Goal: Task Accomplishment & Management: Manage account settings

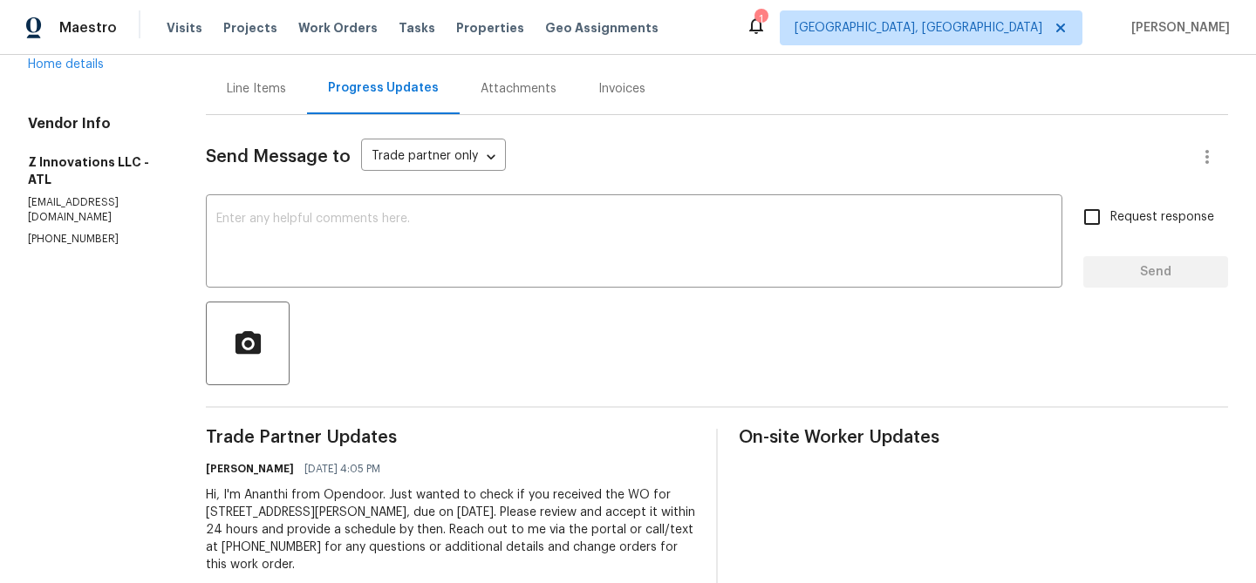
scroll to position [184, 0]
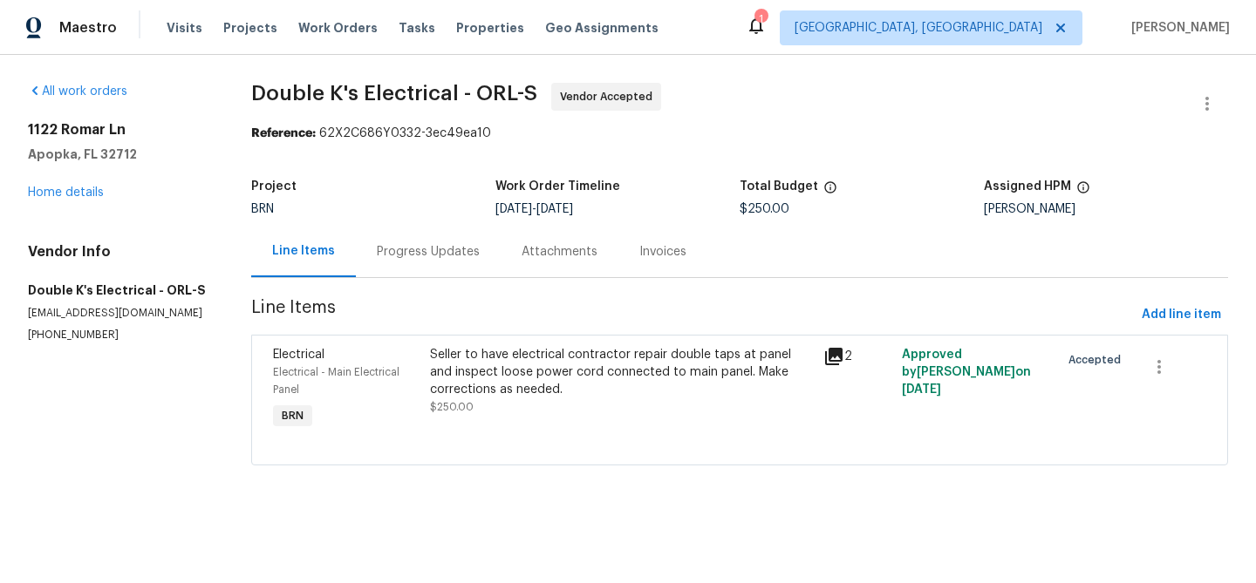
click at [373, 238] on div "Progress Updates" at bounding box center [428, 251] width 145 height 51
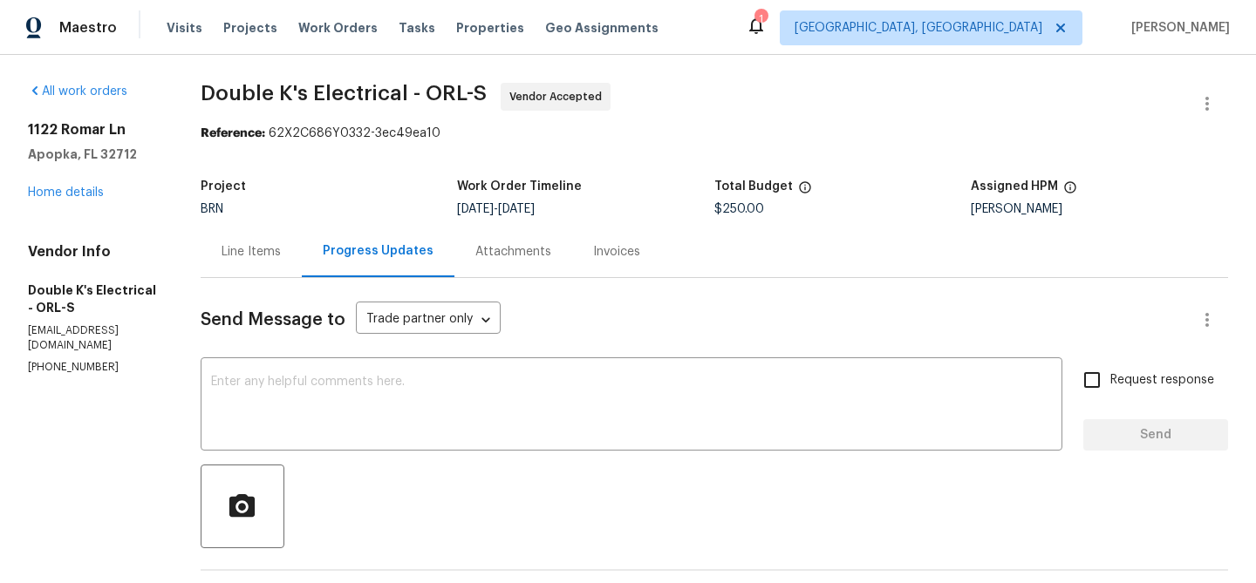
scroll to position [202, 0]
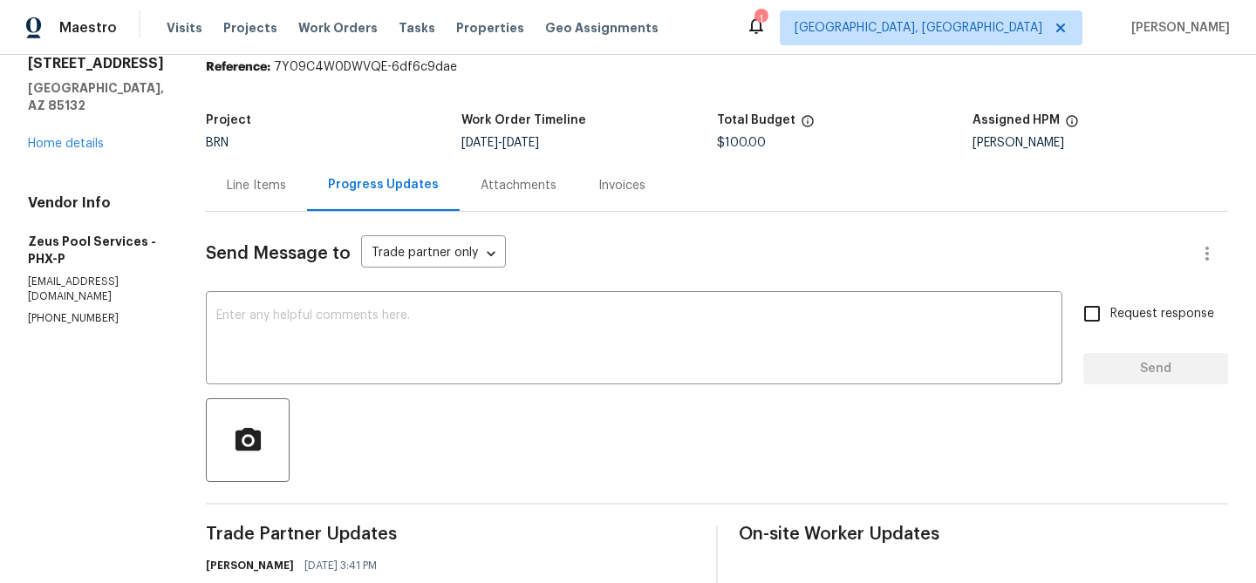
scroll to position [202, 0]
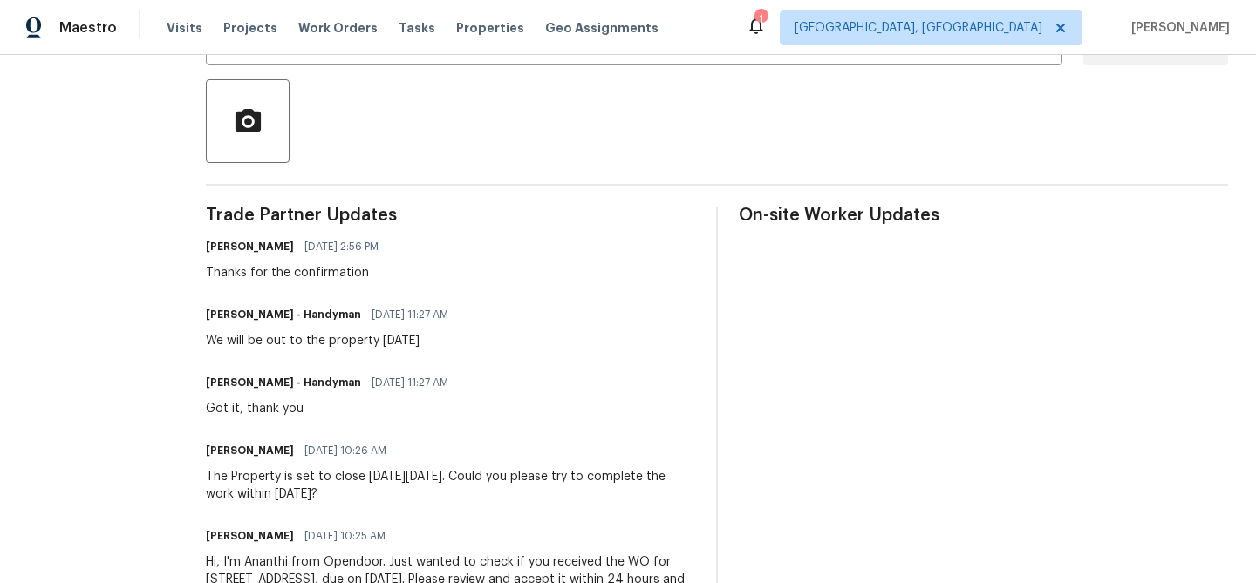
scroll to position [402, 0]
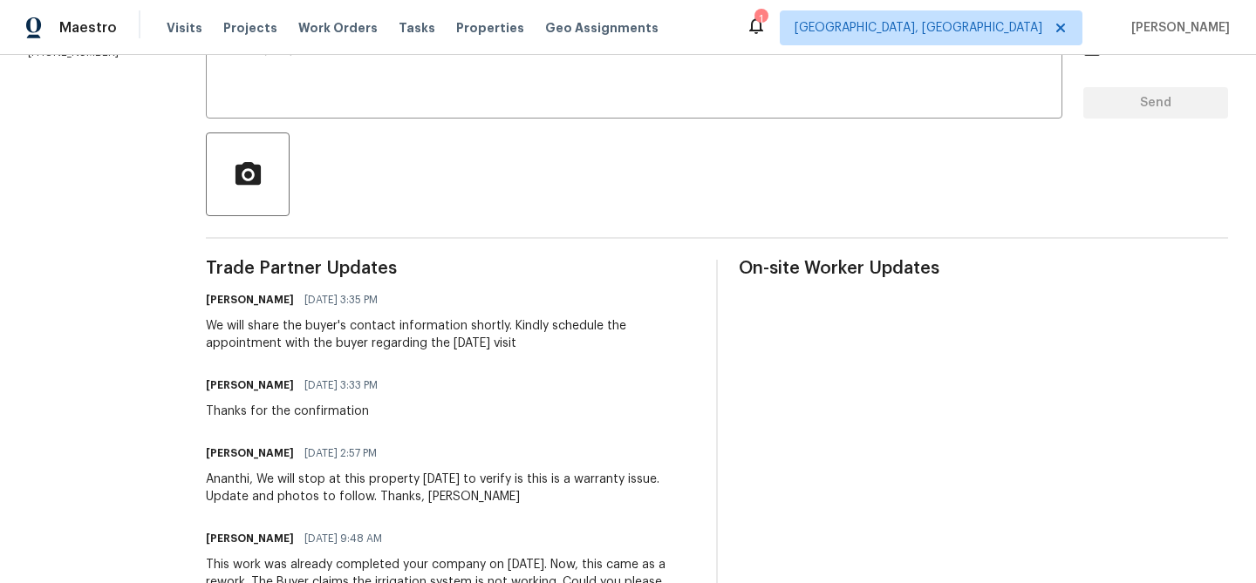
scroll to position [338, 0]
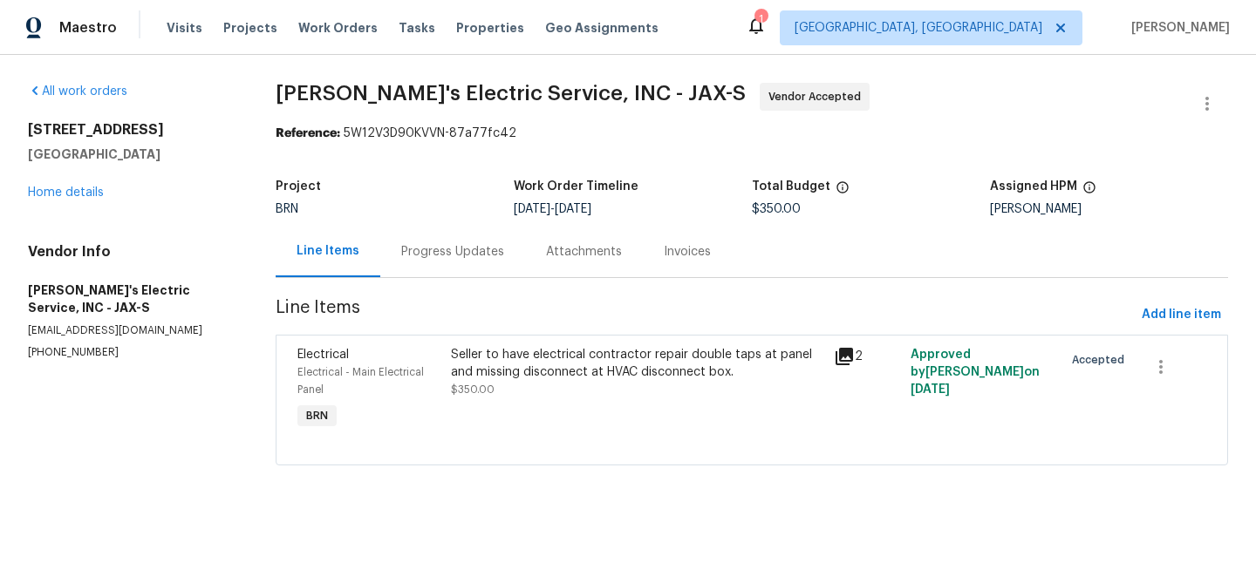
click at [449, 216] on div "Project BRN Work Order Timeline 8/26/2025 - 8/28/2025 Total Budget $350.00 Assi…" at bounding box center [752, 198] width 952 height 56
click at [437, 236] on div "Progress Updates" at bounding box center [452, 251] width 145 height 51
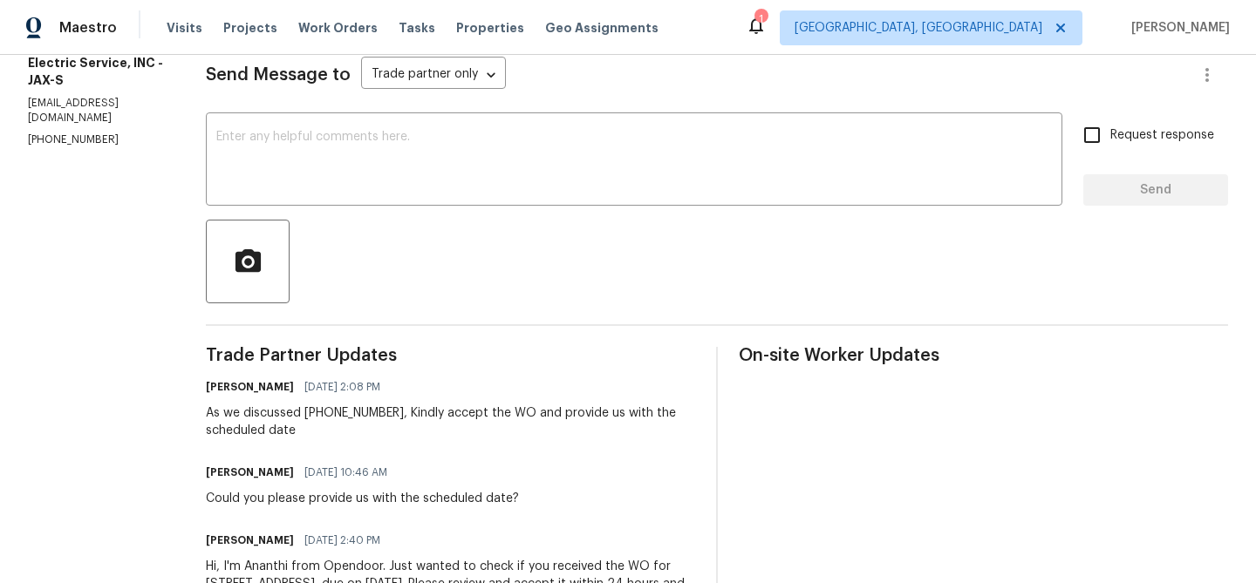
scroll to position [248, 0]
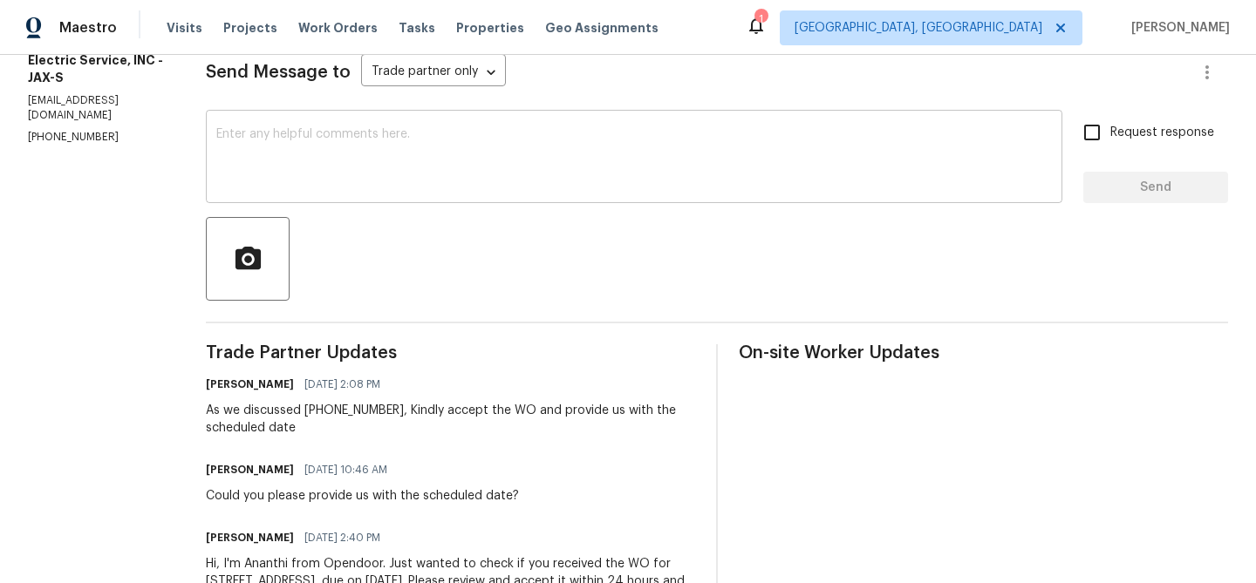
click at [365, 136] on textarea at bounding box center [633, 158] width 835 height 61
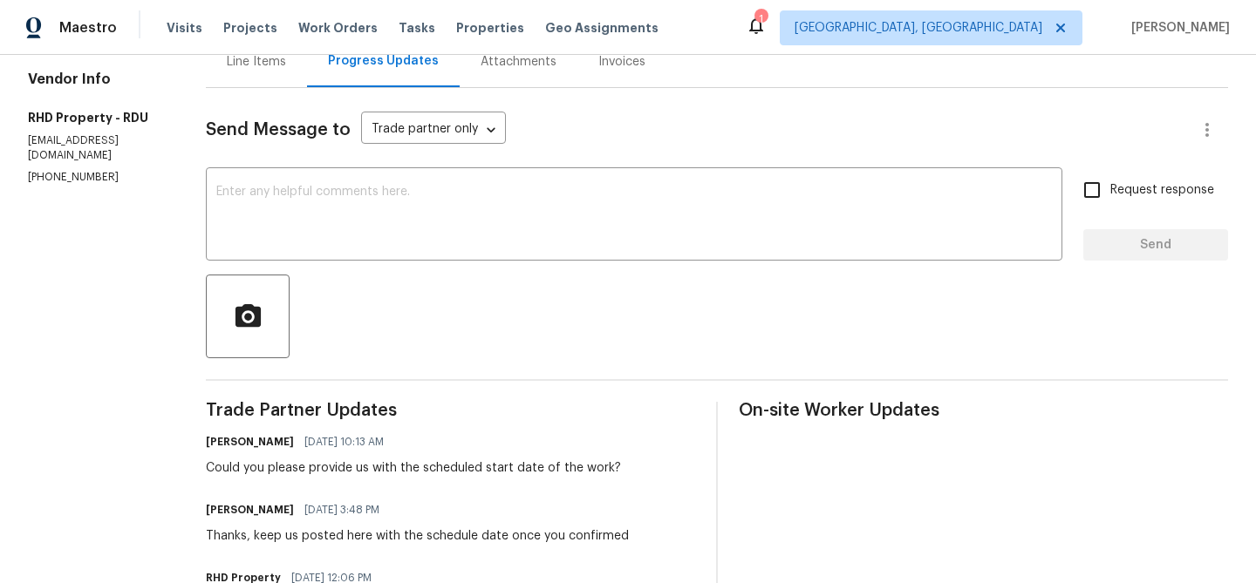
scroll to position [254, 0]
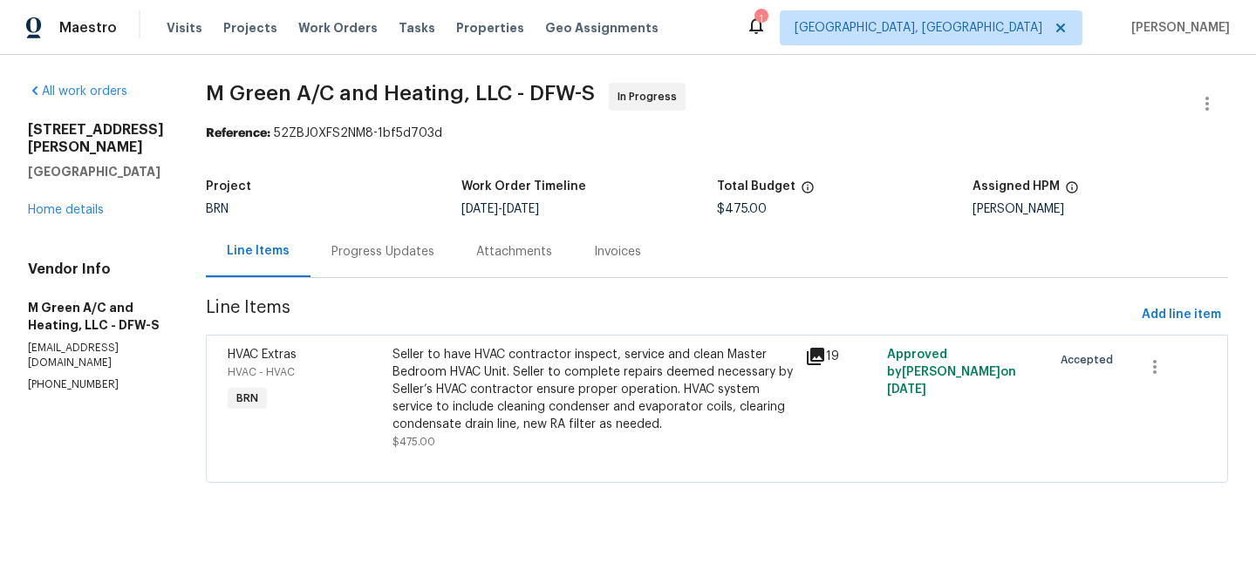
click at [433, 244] on div "Progress Updates" at bounding box center [382, 251] width 103 height 17
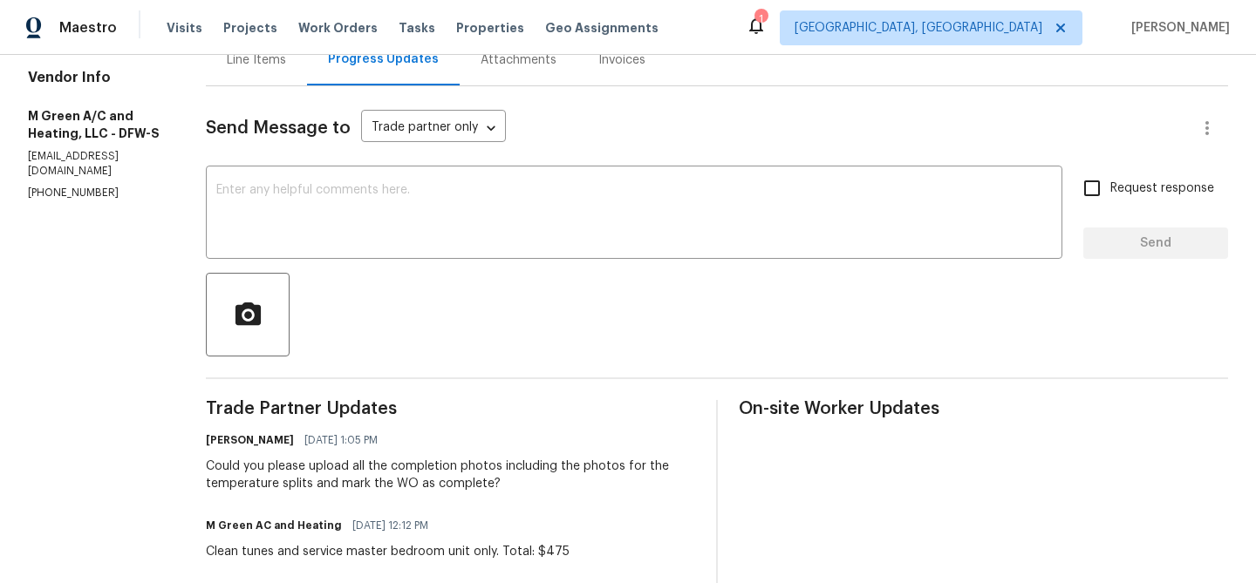
scroll to position [258, 0]
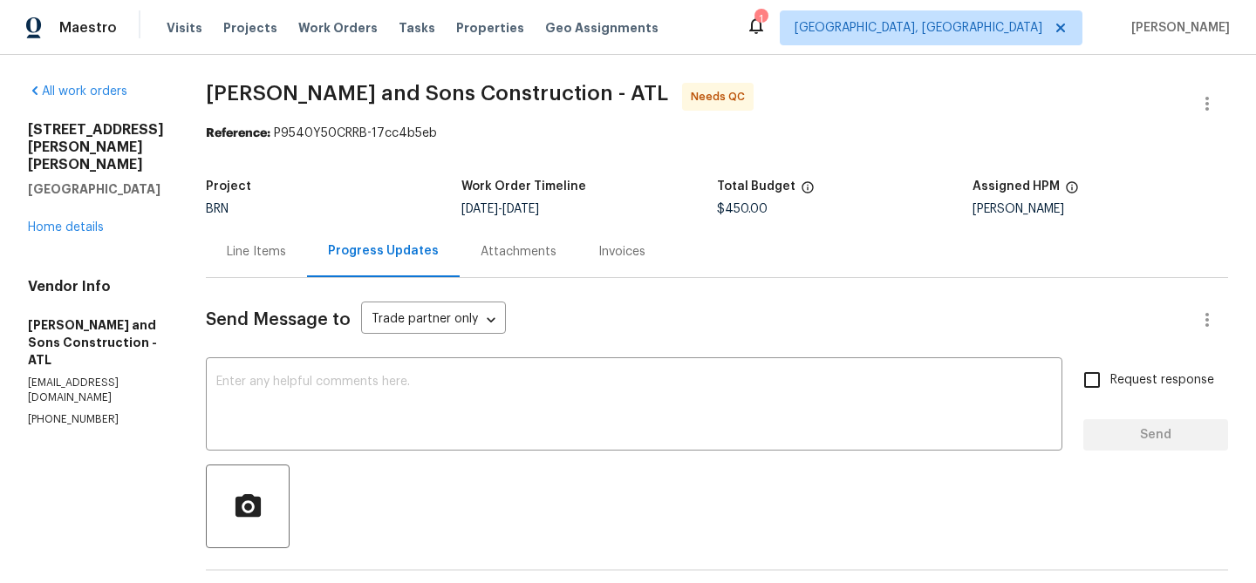
click at [254, 238] on div "Line Items" at bounding box center [256, 251] width 101 height 51
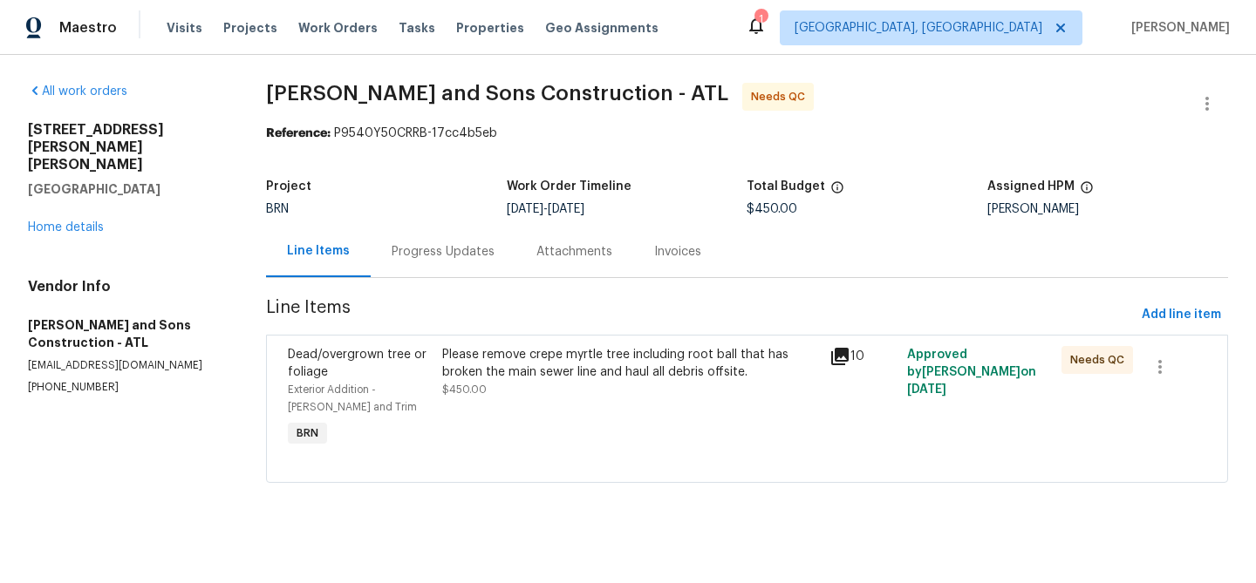
click at [503, 381] on div "Please remove crepe myrtle tree including root ball that has broken the main se…" at bounding box center [630, 372] width 377 height 52
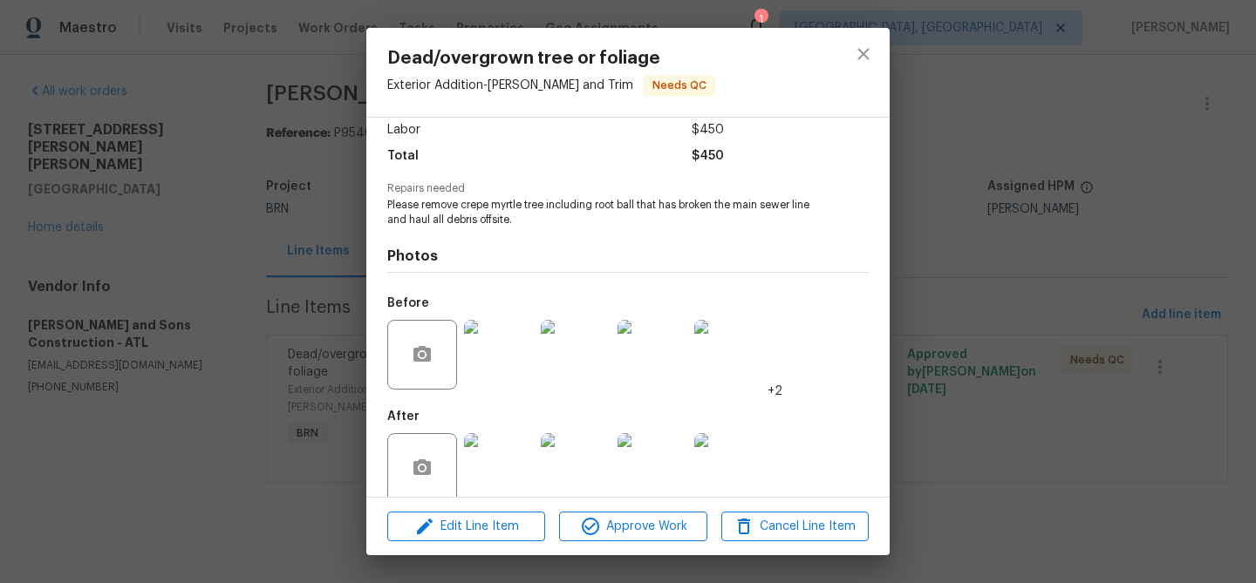
scroll to position [146, 0]
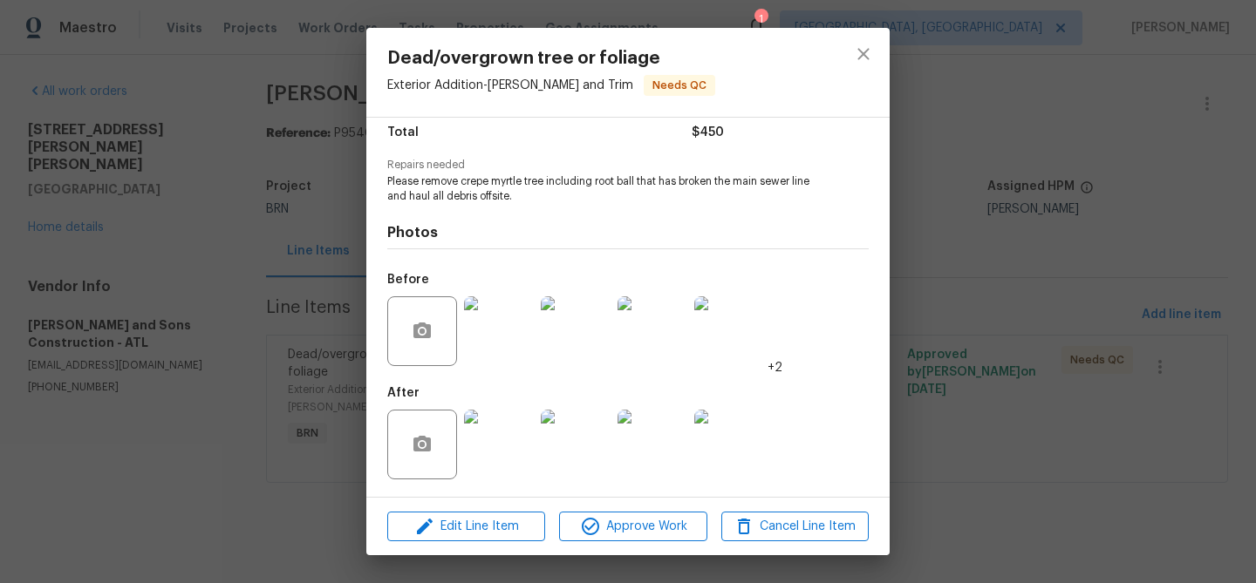
click at [490, 318] on img at bounding box center [499, 331] width 70 height 70
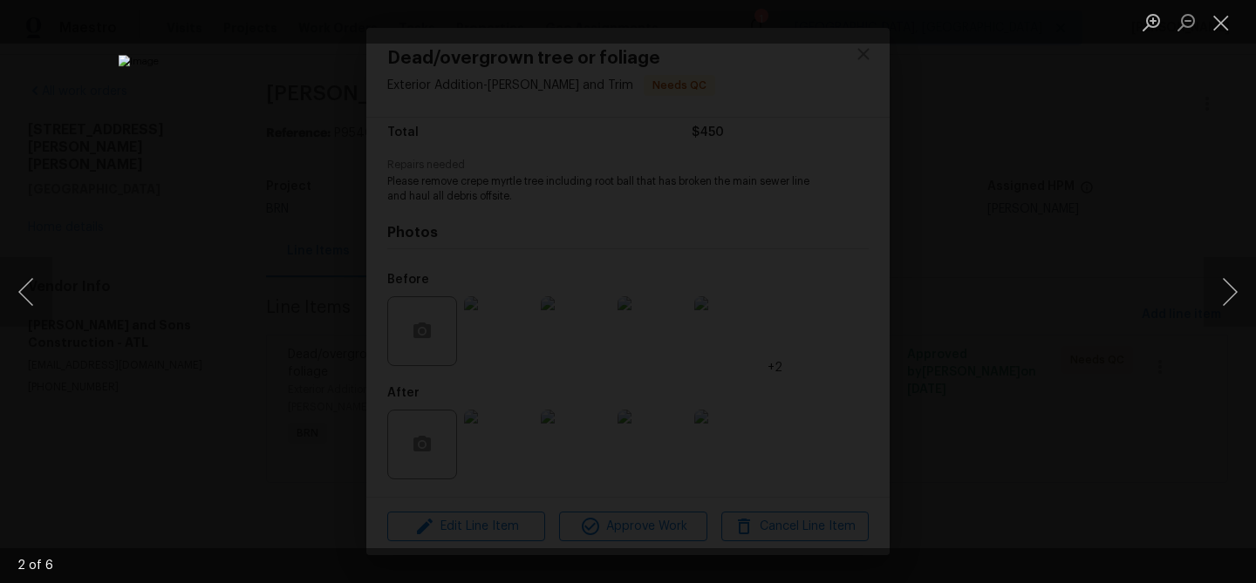
click at [180, 133] on div "Lightbox" at bounding box center [628, 291] width 1256 height 583
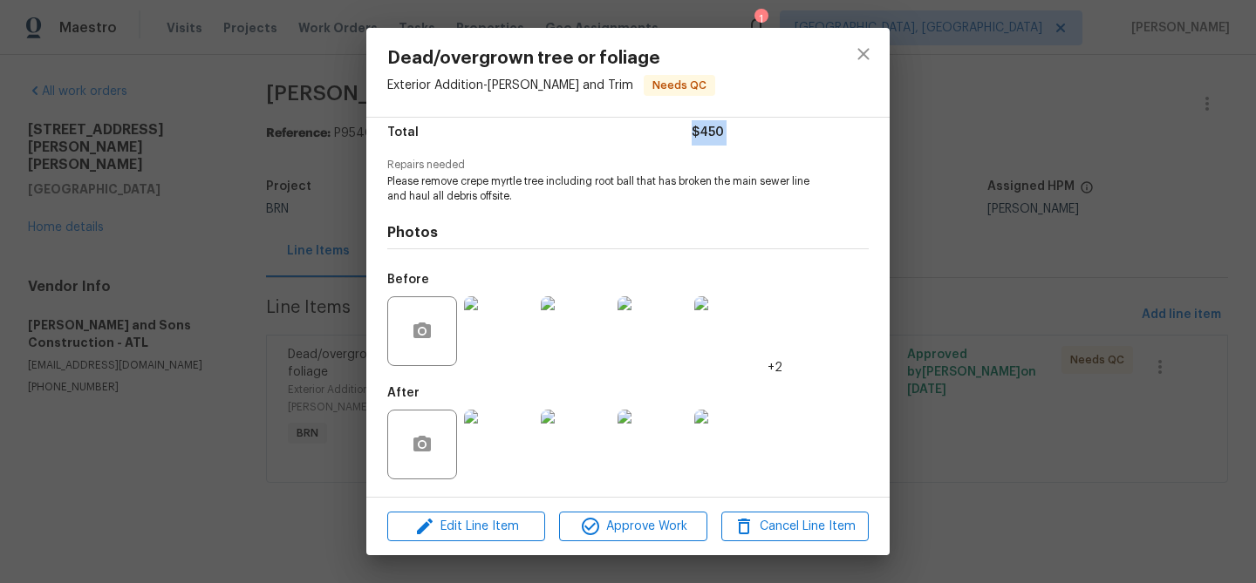
click at [181, 159] on div "Dead/overgrown tree or foliage Exterior Addition - Eaves and Trim Needs QC Vend…" at bounding box center [628, 291] width 1256 height 583
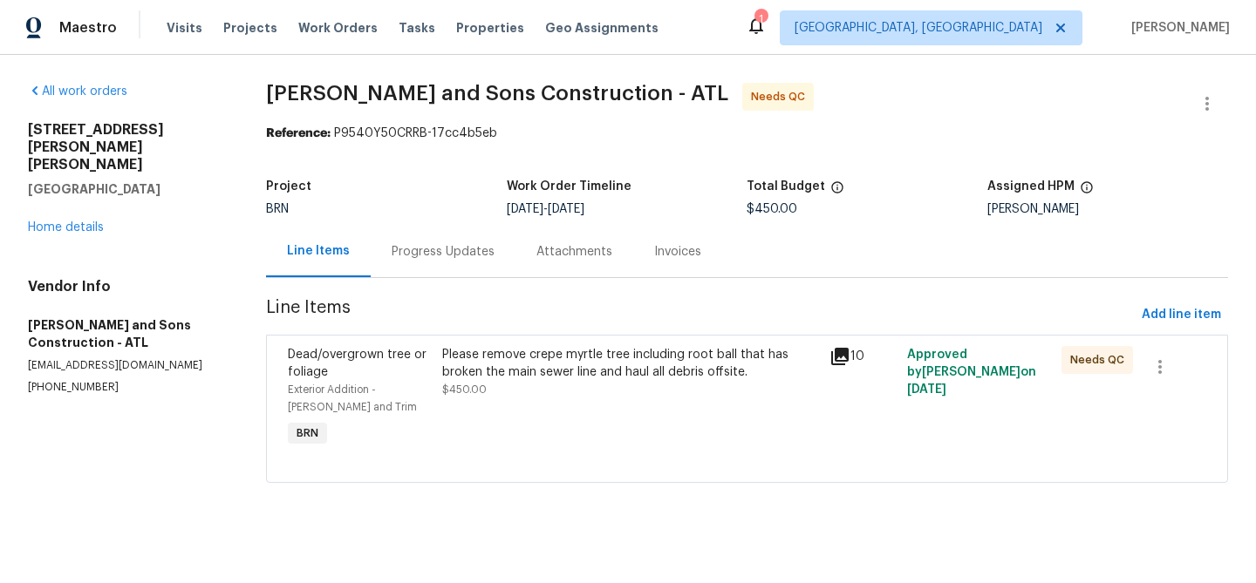
click at [58, 203] on div "All work orders 2669 Saint Paul Dr SW Atlanta, GA 30331 Home details Vendor Inf…" at bounding box center [126, 239] width 196 height 312
click at [62, 221] on link "Home details" at bounding box center [66, 227] width 76 height 12
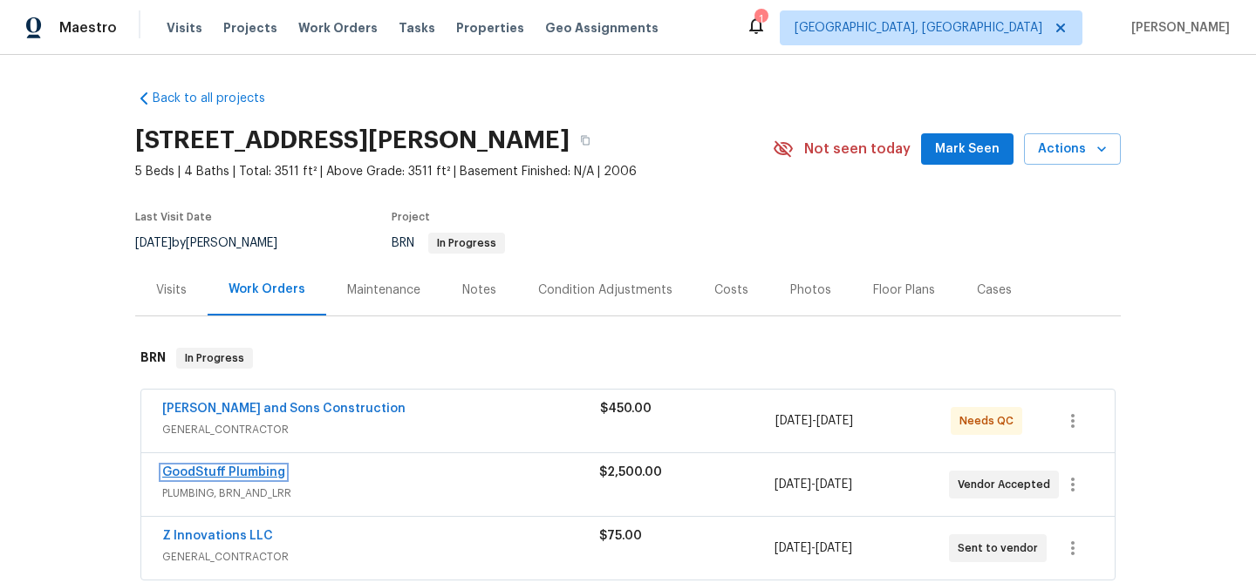
click at [187, 471] on link "GoodStuff Plumbing" at bounding box center [223, 473] width 123 height 12
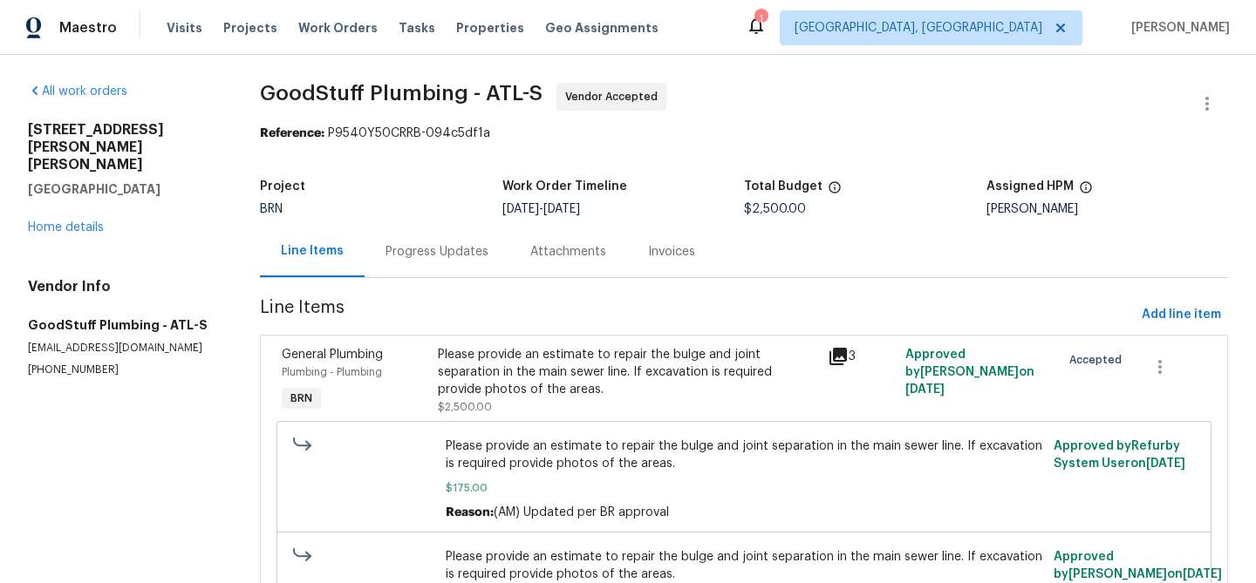
click at [477, 374] on div "Please provide an estimate to repair the bulge and joint separation in the main…" at bounding box center [627, 372] width 378 height 52
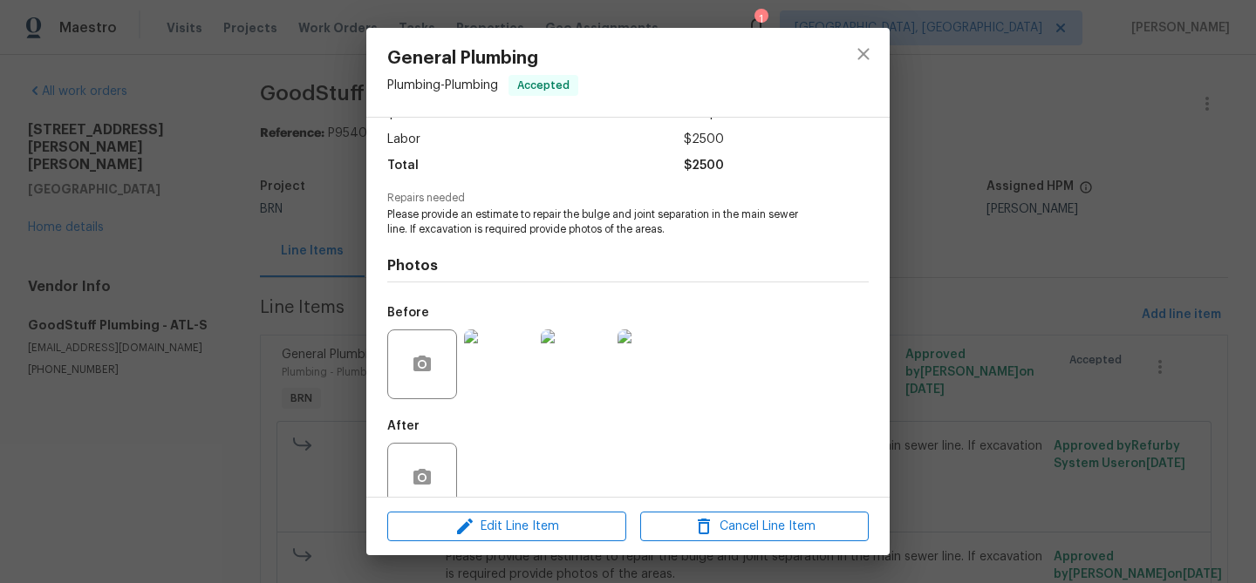
scroll to position [146, 0]
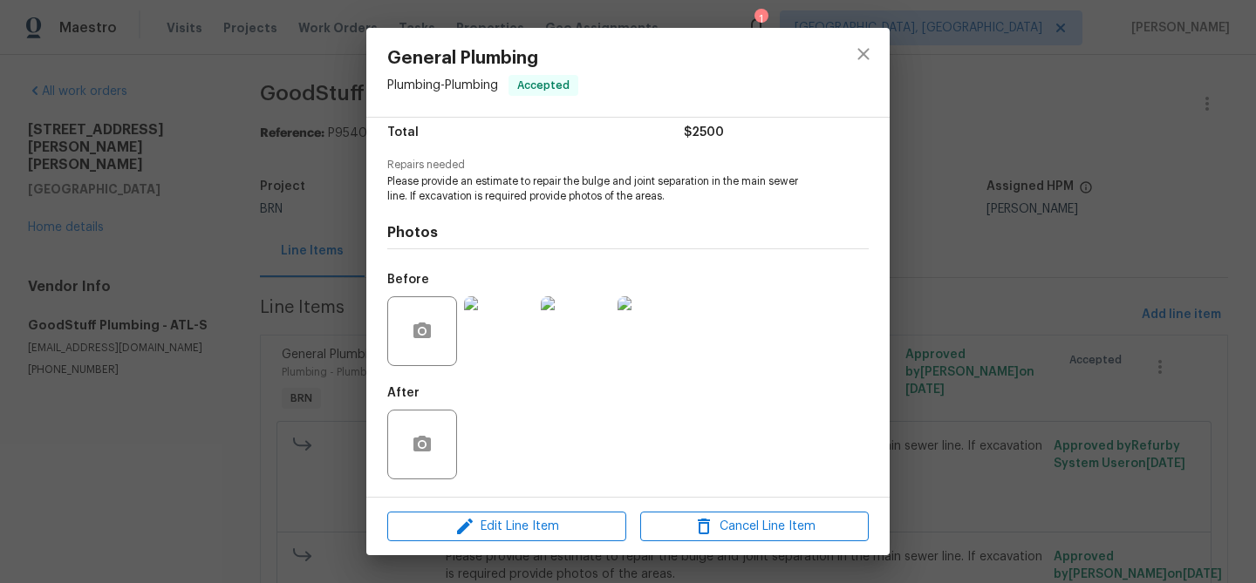
click at [253, 460] on div "General Plumbing Plumbing - Plumbing Accepted Vendor GoodStuff Plumbing Account…" at bounding box center [628, 291] width 1256 height 583
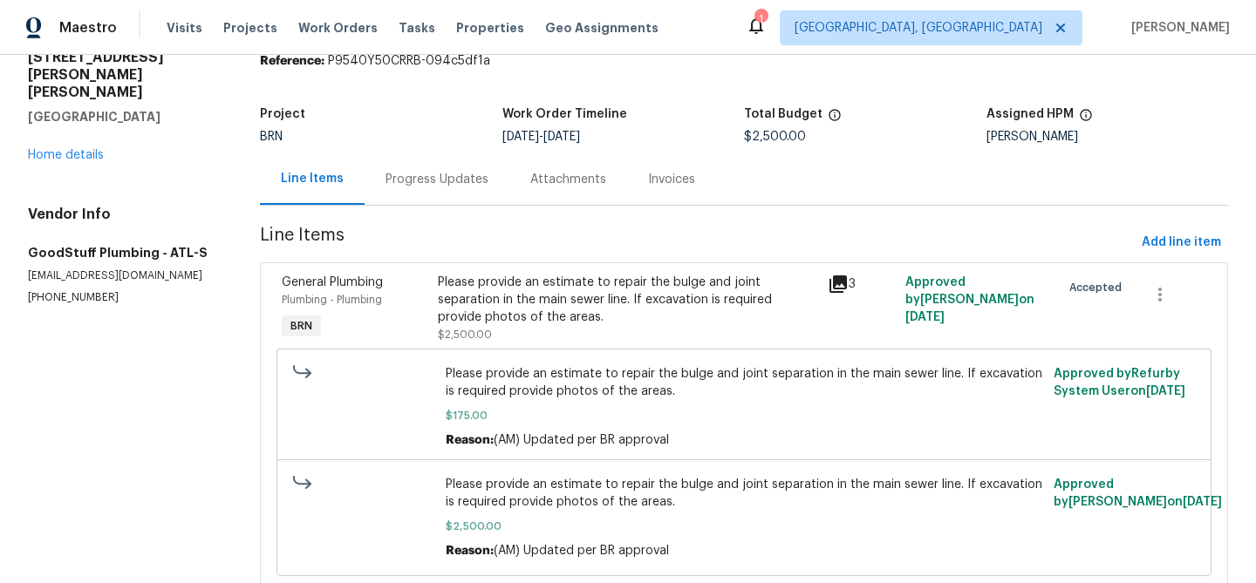
scroll to position [132, 0]
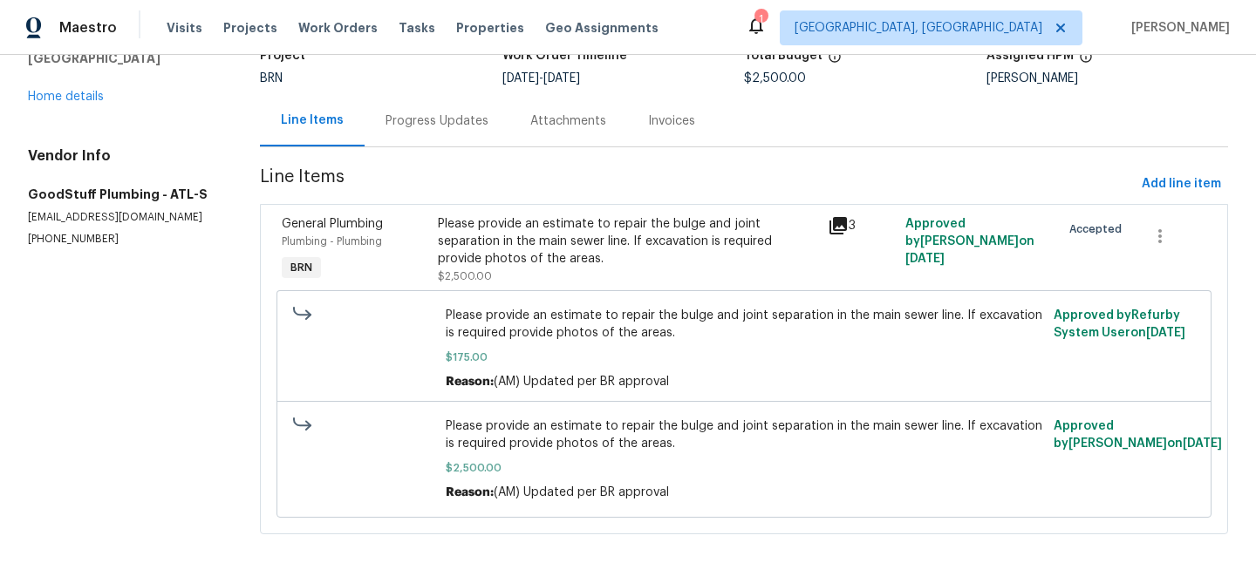
click at [514, 264] on div "Please provide an estimate to repair the bulge and joint separation in the main…" at bounding box center [627, 241] width 378 height 52
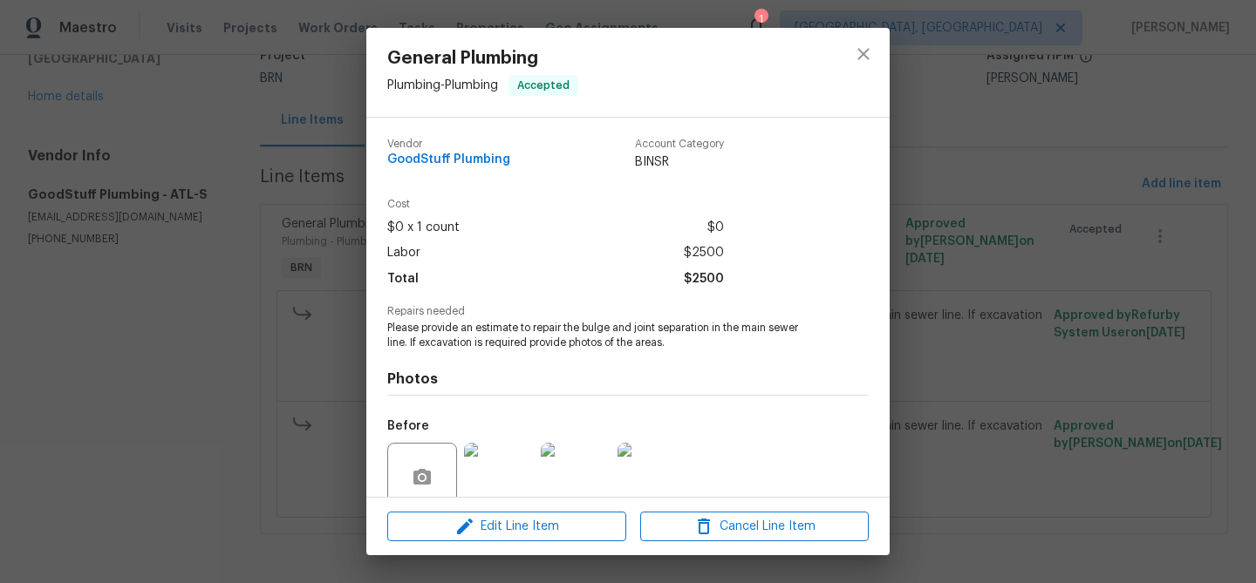
scroll to position [146, 0]
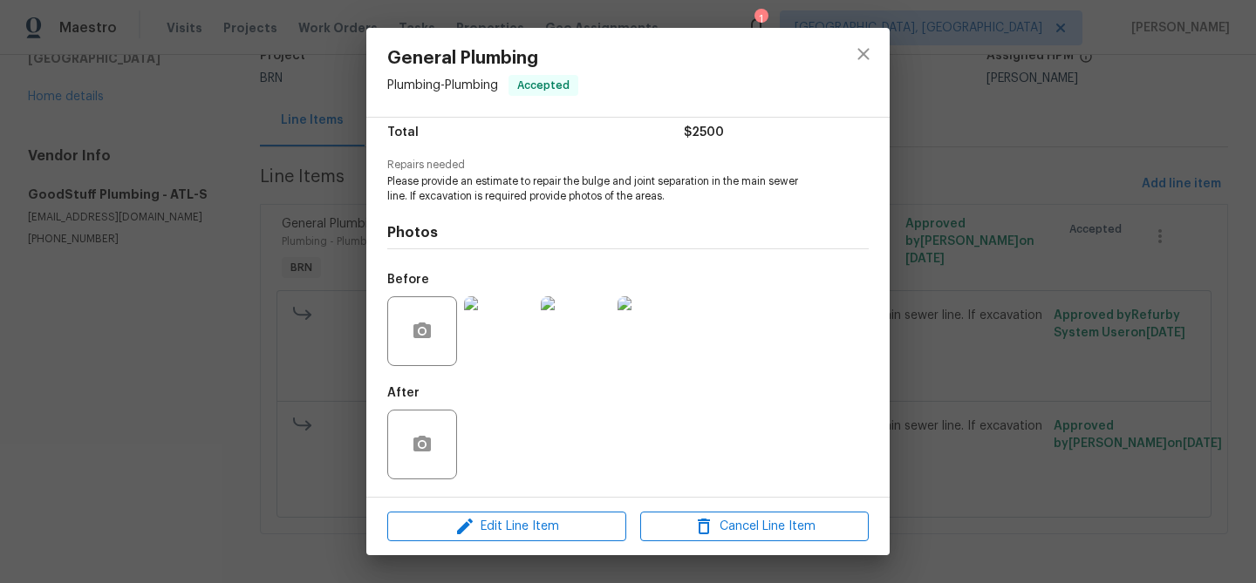
click at [484, 305] on img at bounding box center [499, 331] width 70 height 70
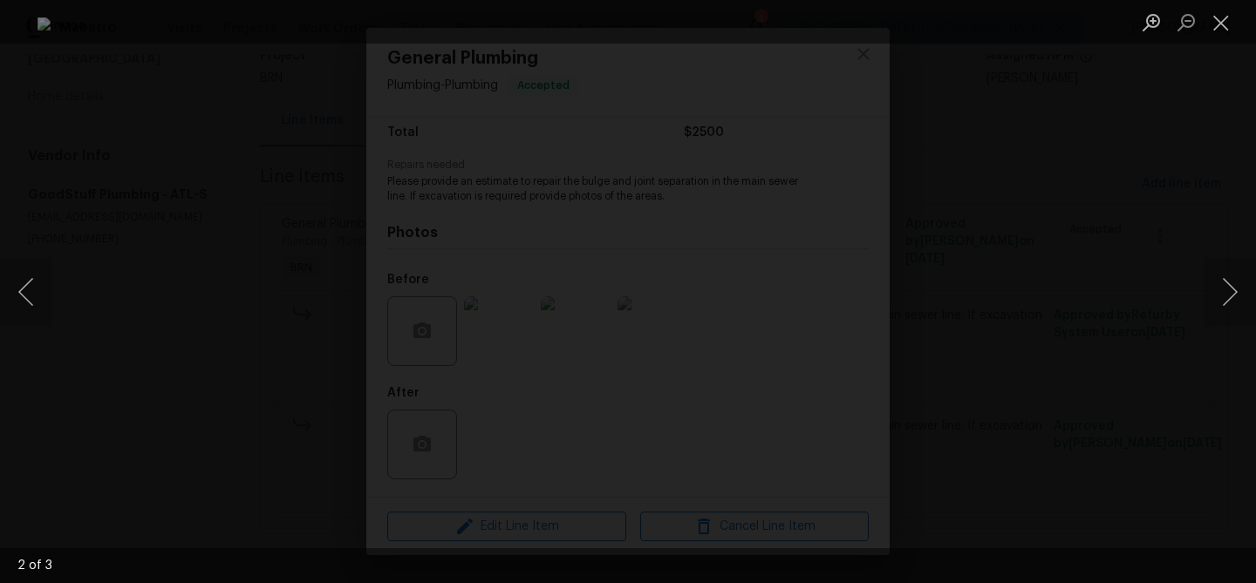
click at [213, 227] on div "Lightbox" at bounding box center [628, 291] width 1256 height 583
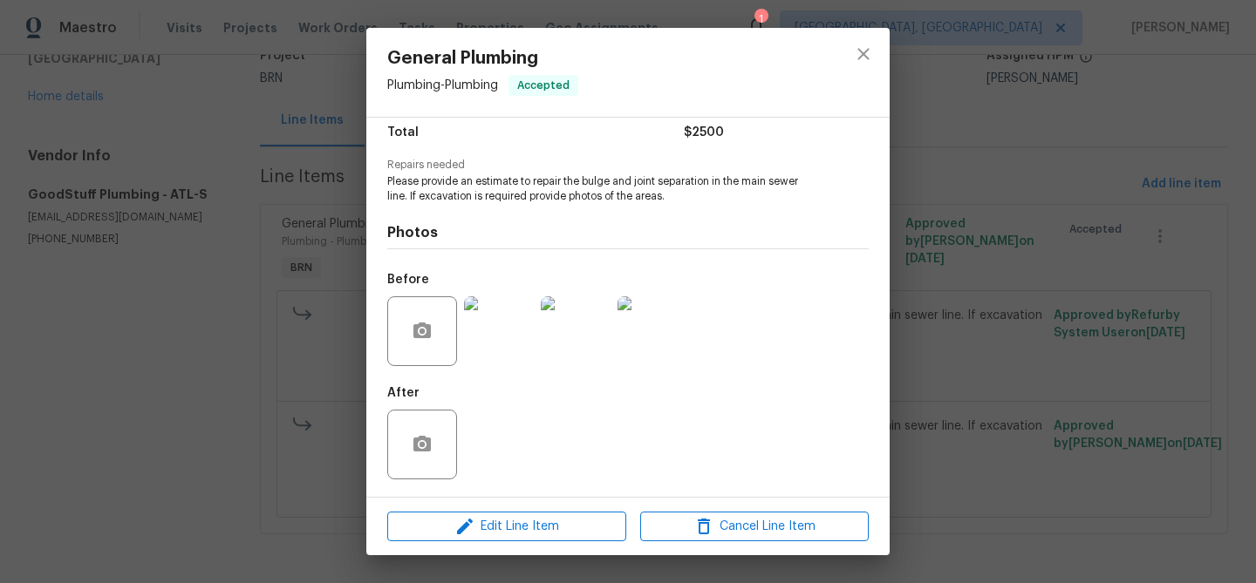
click at [183, 250] on div "General Plumbing Plumbing - Plumbing Accepted Vendor GoodStuff Plumbing Account…" at bounding box center [628, 291] width 1256 height 583
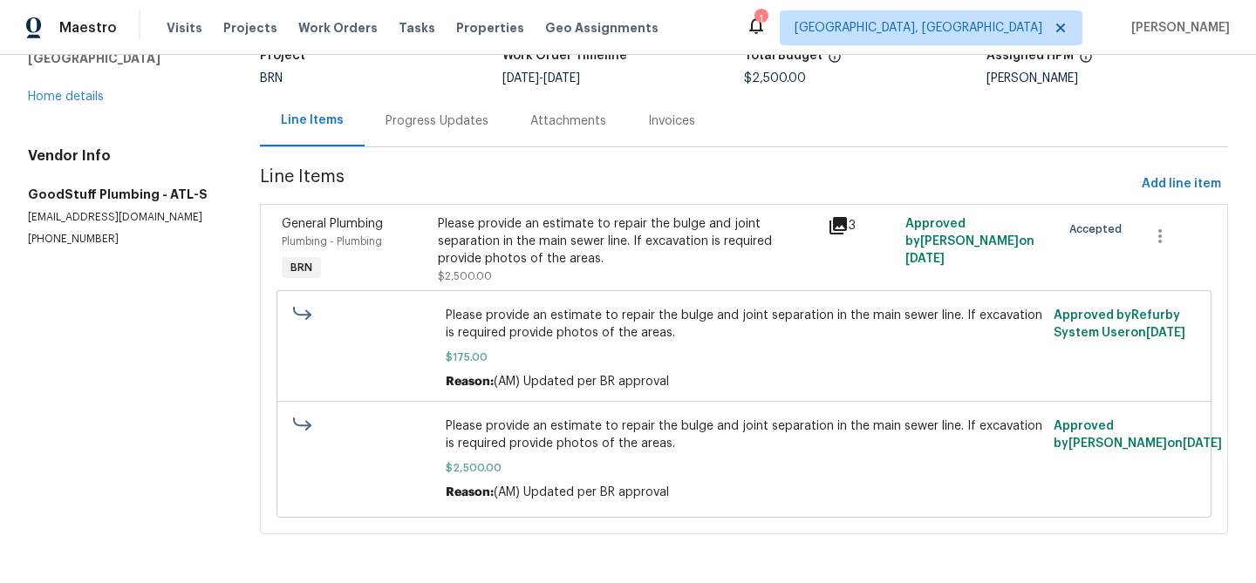
click at [390, 132] on div "Progress Updates" at bounding box center [436, 120] width 145 height 51
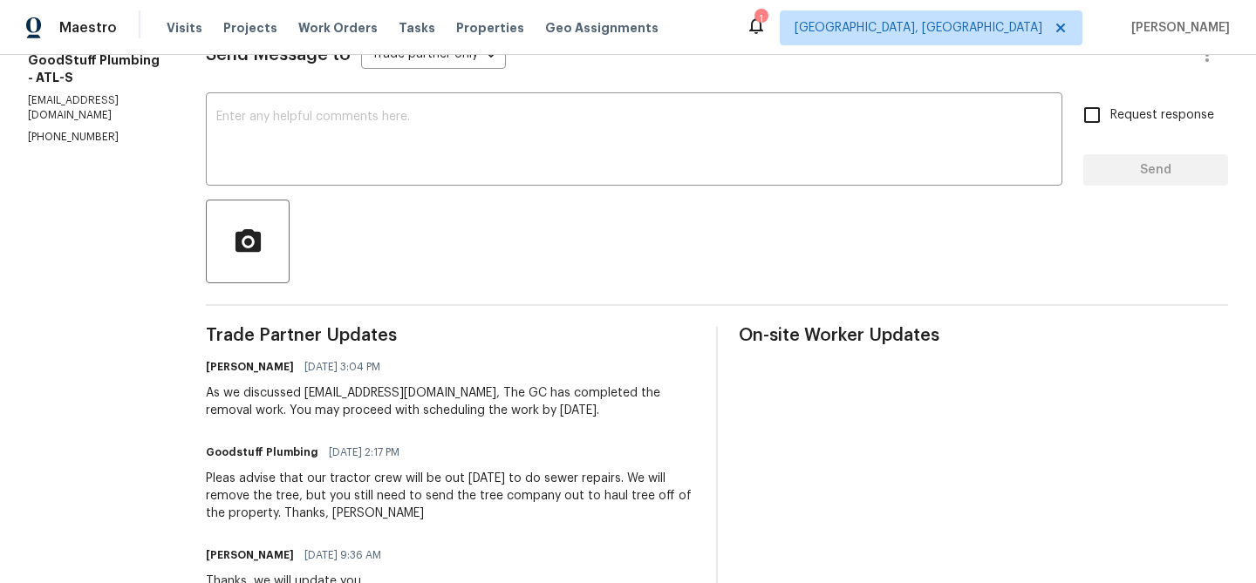
scroll to position [9, 0]
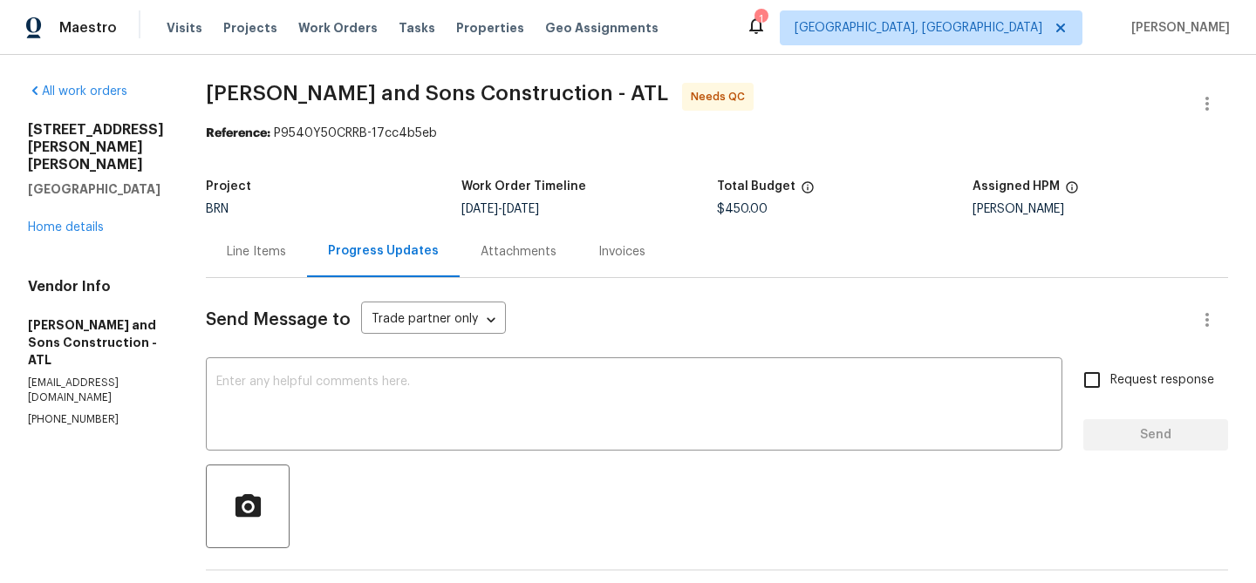
click at [227, 249] on div "Line Items" at bounding box center [256, 251] width 59 height 17
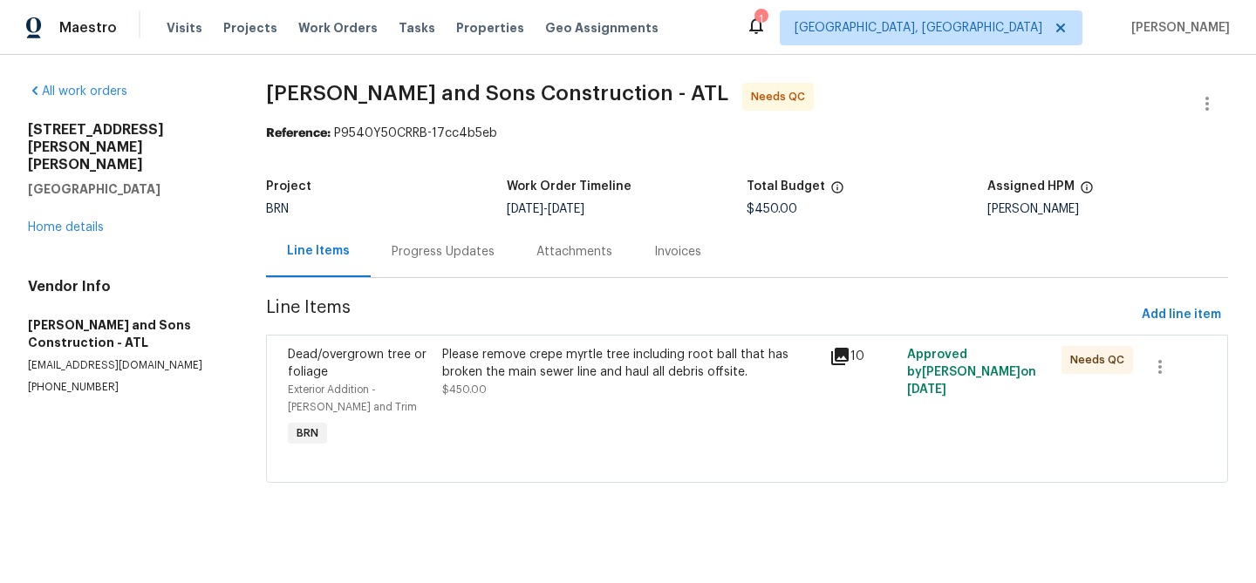
click at [514, 373] on div "Please remove crepe myrtle tree including root ball that has broken the main se…" at bounding box center [630, 363] width 377 height 35
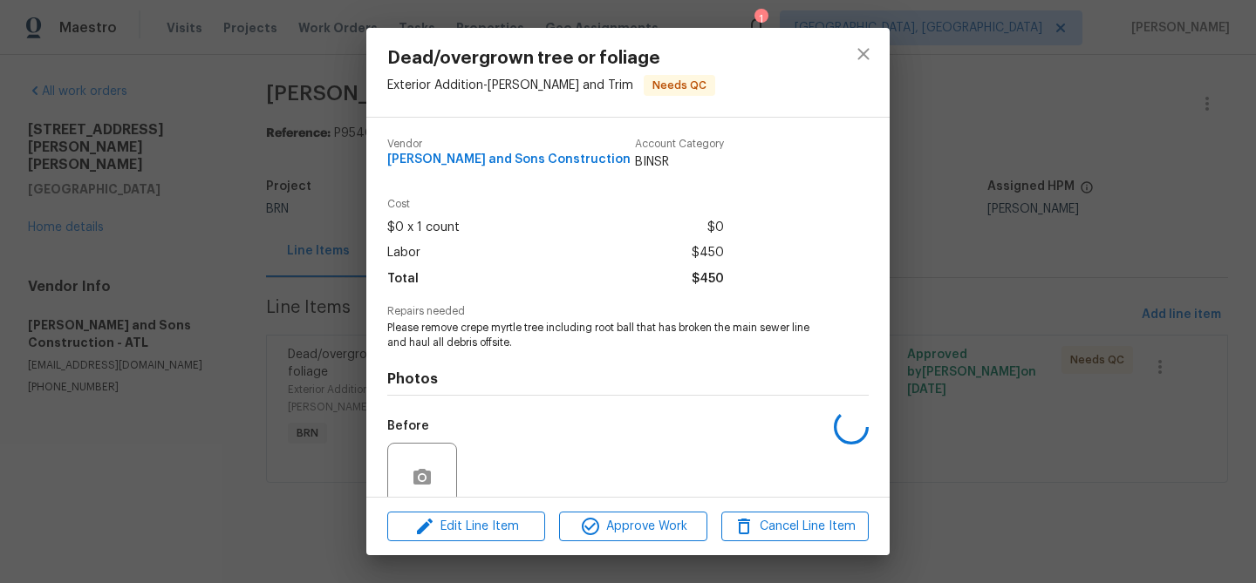
scroll to position [146, 0]
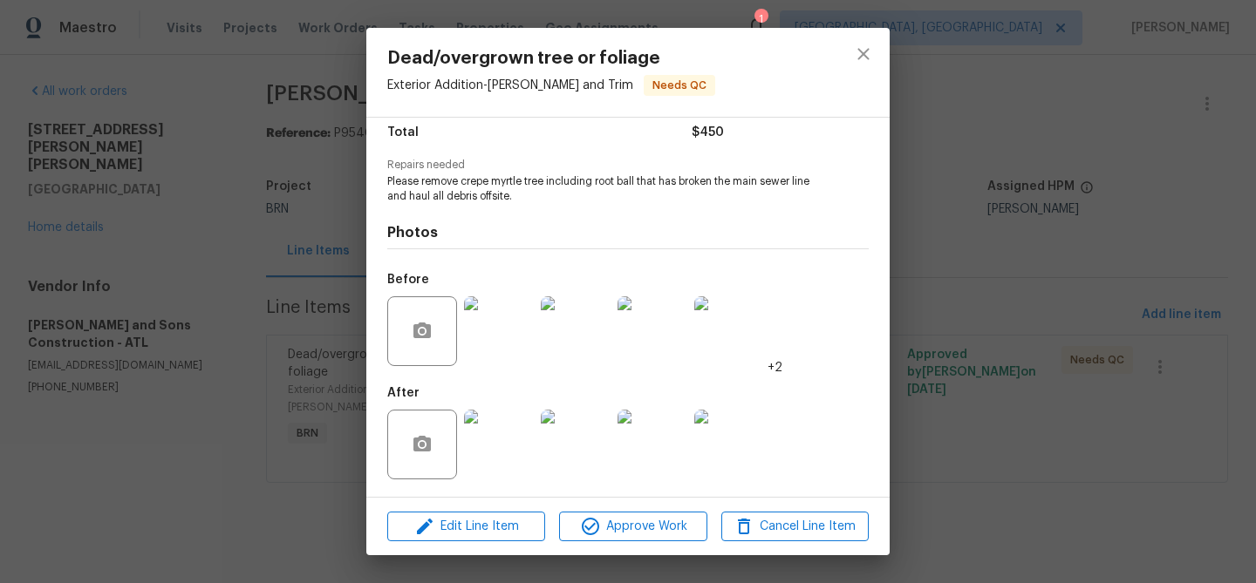
click at [504, 446] on img at bounding box center [499, 445] width 70 height 70
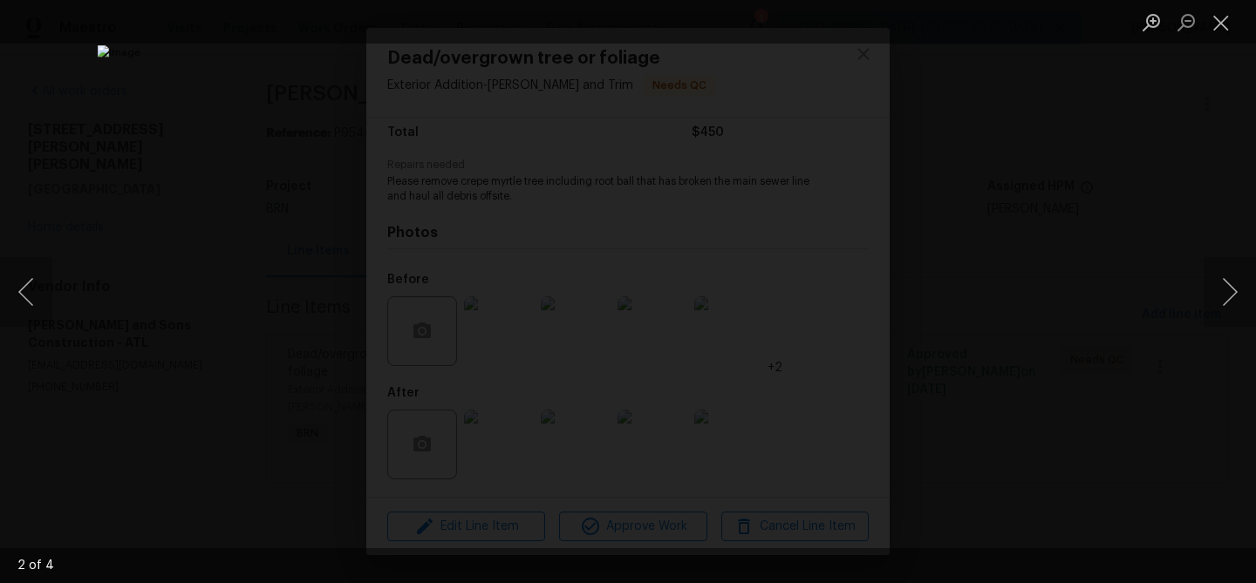
click at [613, 300] on img "Lightbox" at bounding box center [628, 291] width 1061 height 493
click at [613, 300] on img "Lightbox" at bounding box center [643, 283] width 2132 height 991
click at [167, 405] on div "Lightbox" at bounding box center [628, 291] width 1256 height 583
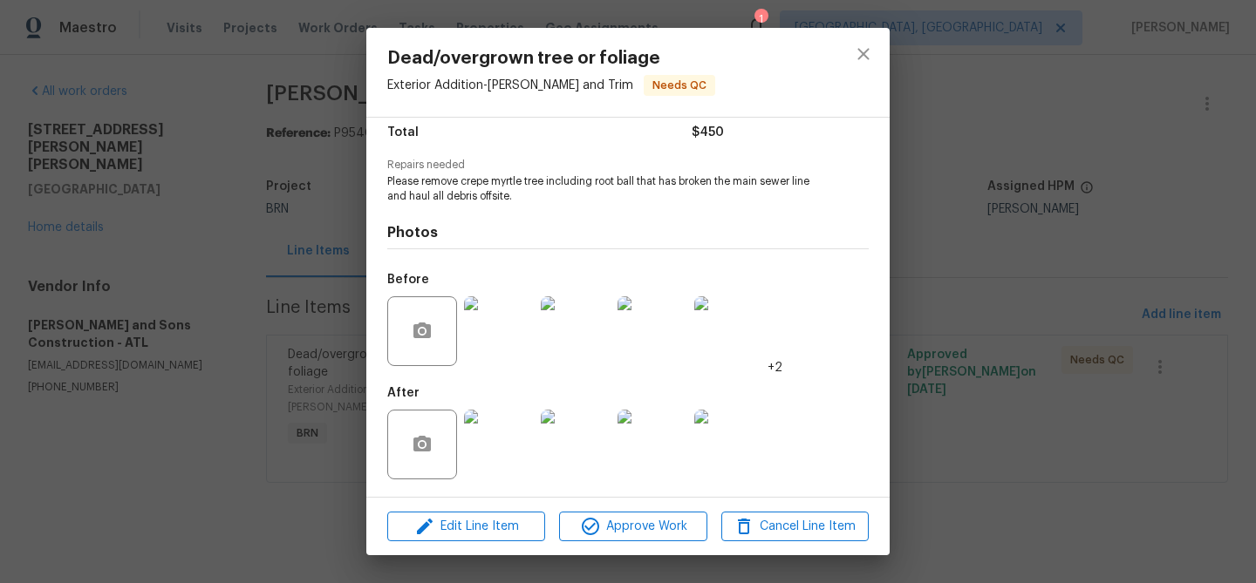
click at [229, 348] on div "Dead/overgrown tree or foliage Exterior Addition - Eaves and Trim Needs QC Vend…" at bounding box center [628, 291] width 1256 height 583
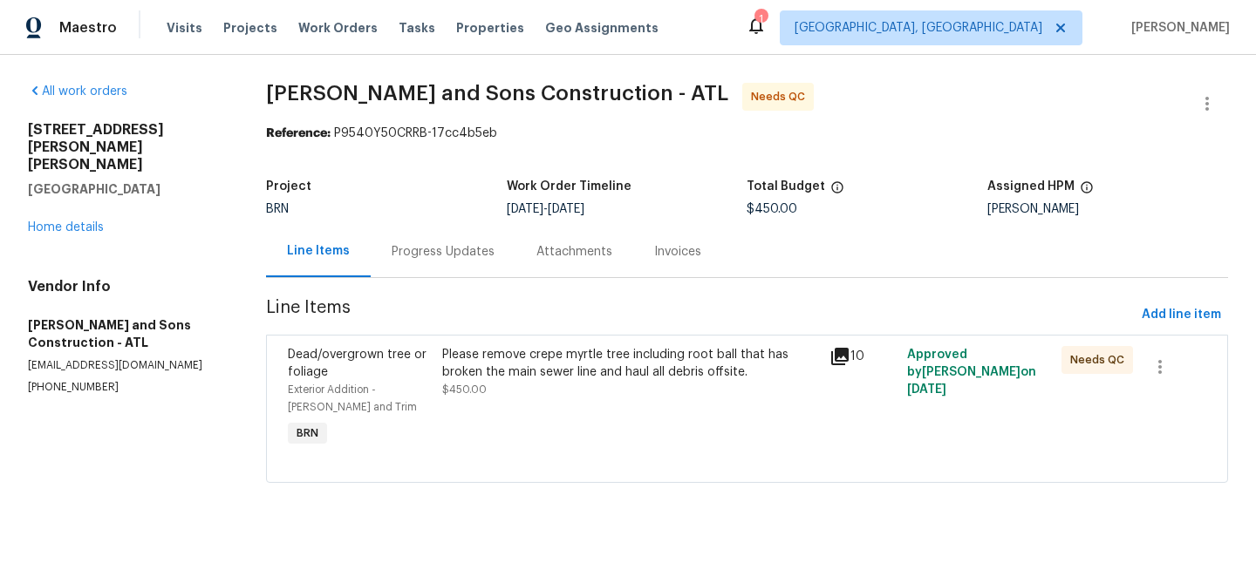
click at [514, 357] on div "Please remove crepe myrtle tree including root ball that has broken the main se…" at bounding box center [630, 363] width 377 height 35
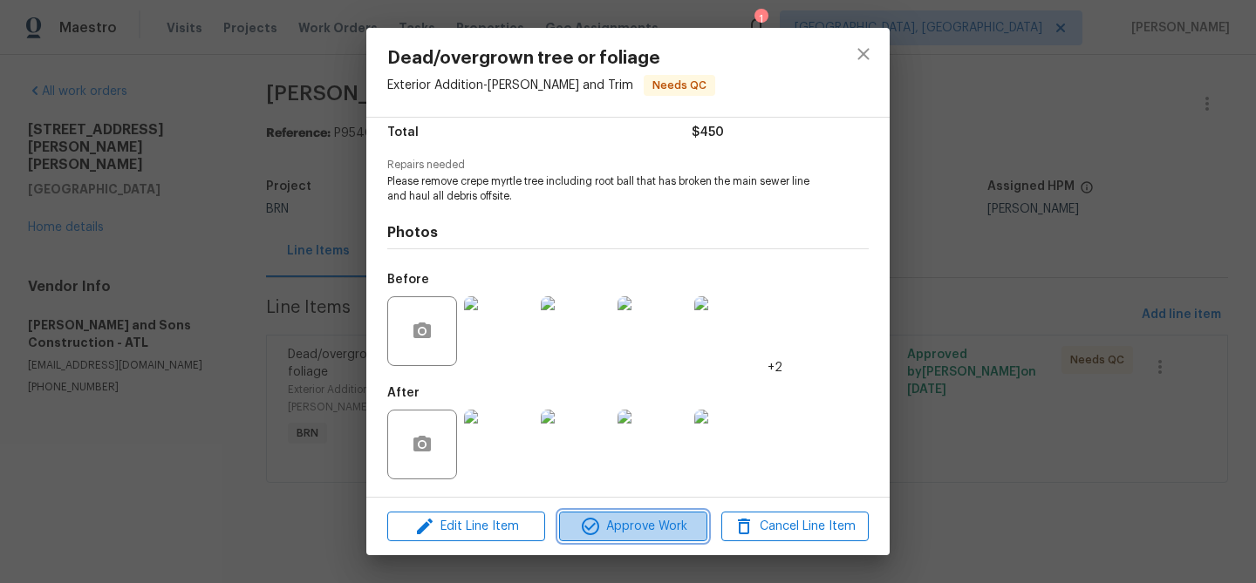
click at [597, 521] on icon "button" at bounding box center [590, 526] width 21 height 21
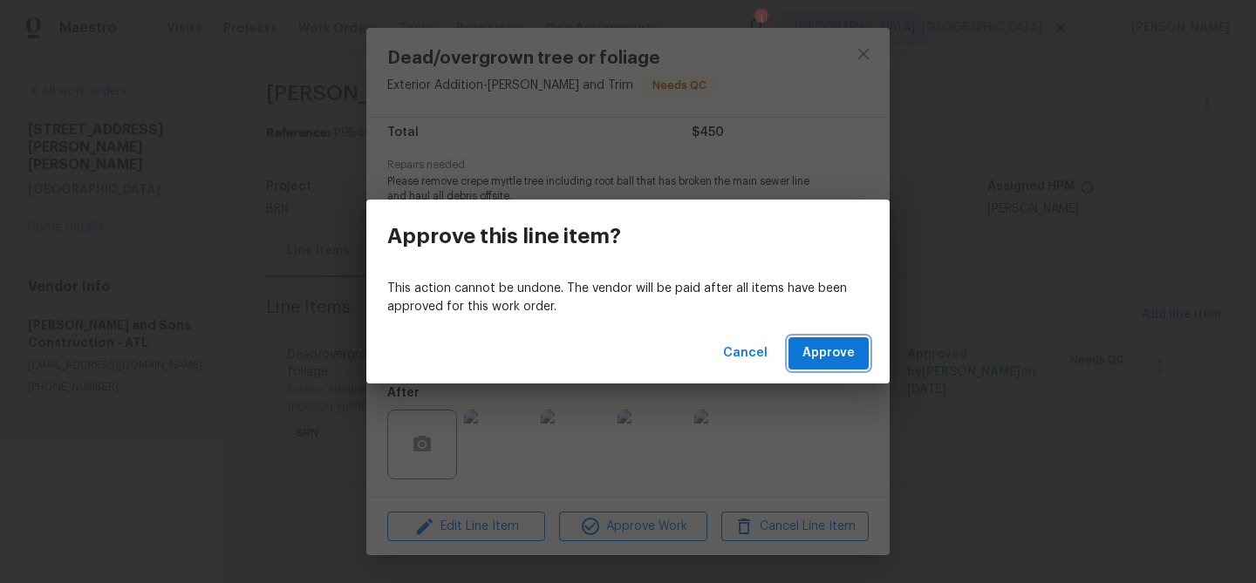
click at [807, 350] on span "Approve" at bounding box center [828, 354] width 52 height 22
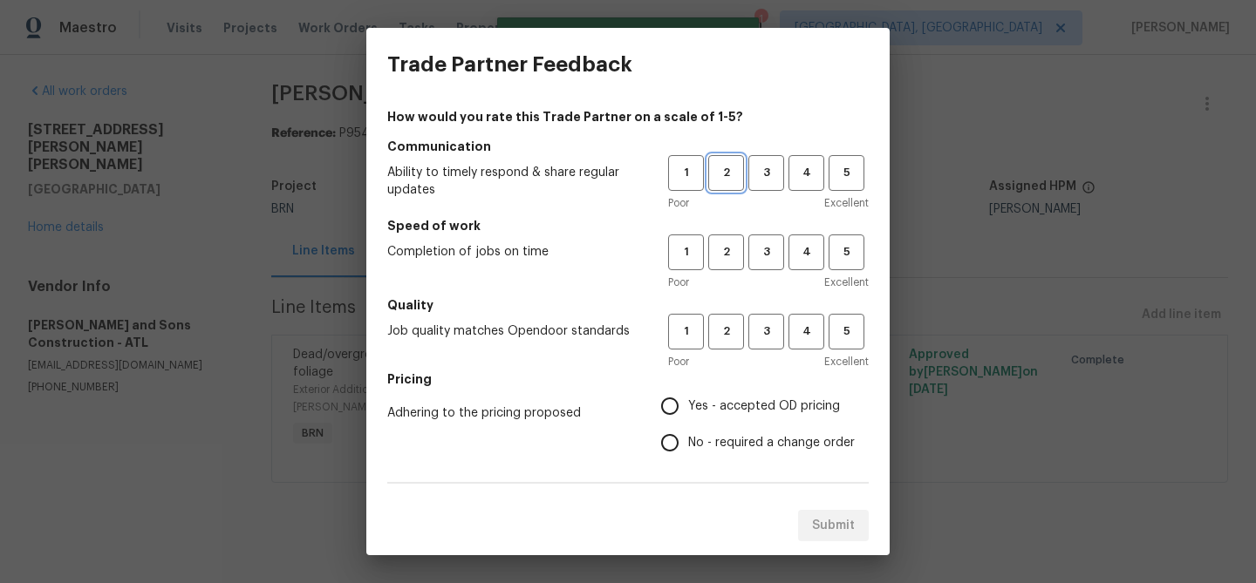
click at [723, 178] on span "2" at bounding box center [726, 173] width 32 height 20
click at [726, 258] on span "2" at bounding box center [726, 252] width 32 height 20
click at [752, 180] on span "3" at bounding box center [766, 173] width 32 height 20
click at [760, 253] on span "3" at bounding box center [766, 252] width 32 height 20
click at [760, 300] on h5 "Quality" at bounding box center [627, 304] width 481 height 17
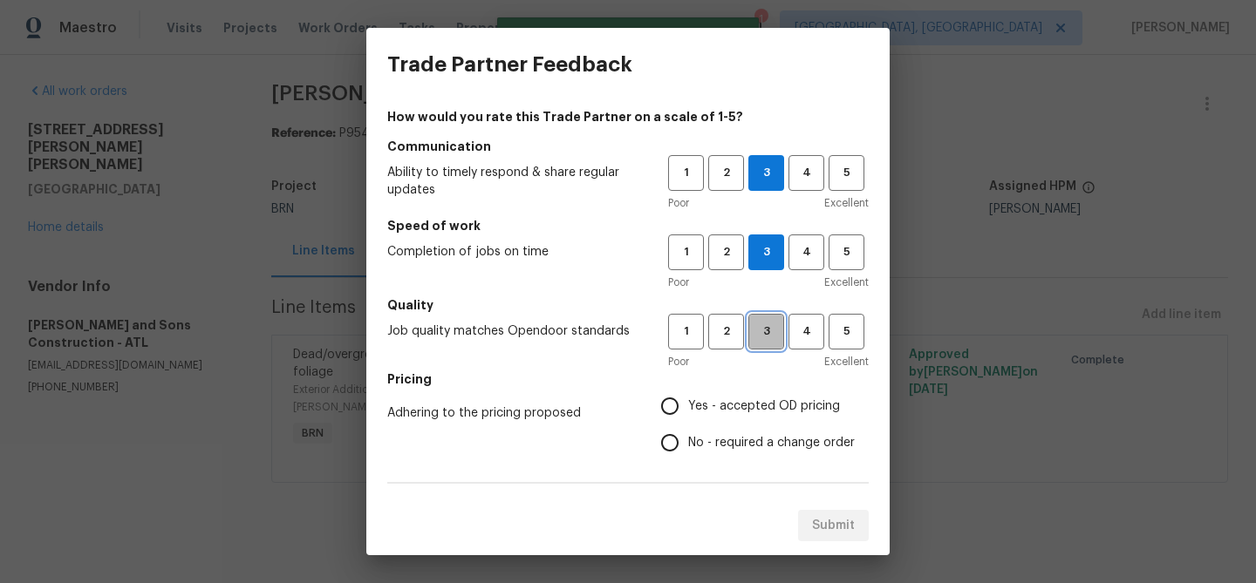
click at [765, 323] on span "3" at bounding box center [766, 332] width 32 height 20
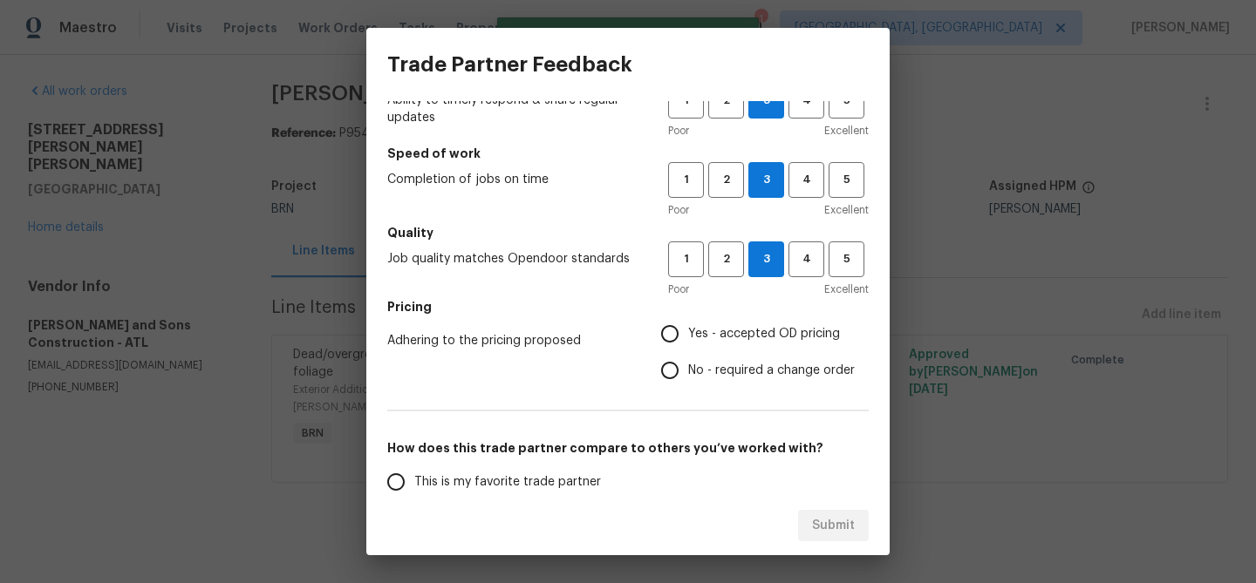
click at [698, 347] on label "Yes - accepted OD pricing" at bounding box center [752, 334] width 203 height 37
click at [688, 347] on input "Yes - accepted OD pricing" at bounding box center [669, 334] width 37 height 37
radio input "true"
click at [698, 347] on label "Yes - accepted OD pricing" at bounding box center [752, 334] width 203 height 37
click at [688, 347] on input "Yes - accepted OD pricing" at bounding box center [669, 334] width 37 height 37
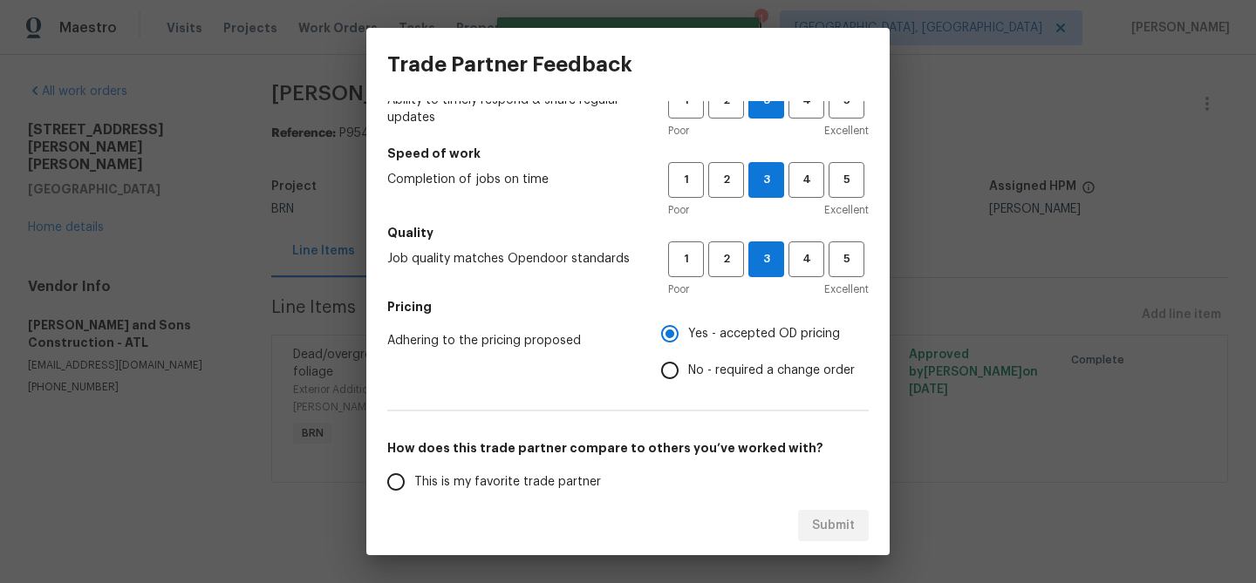
click at [685, 366] on input "No - required a change order" at bounding box center [669, 370] width 37 height 37
radio input "true"
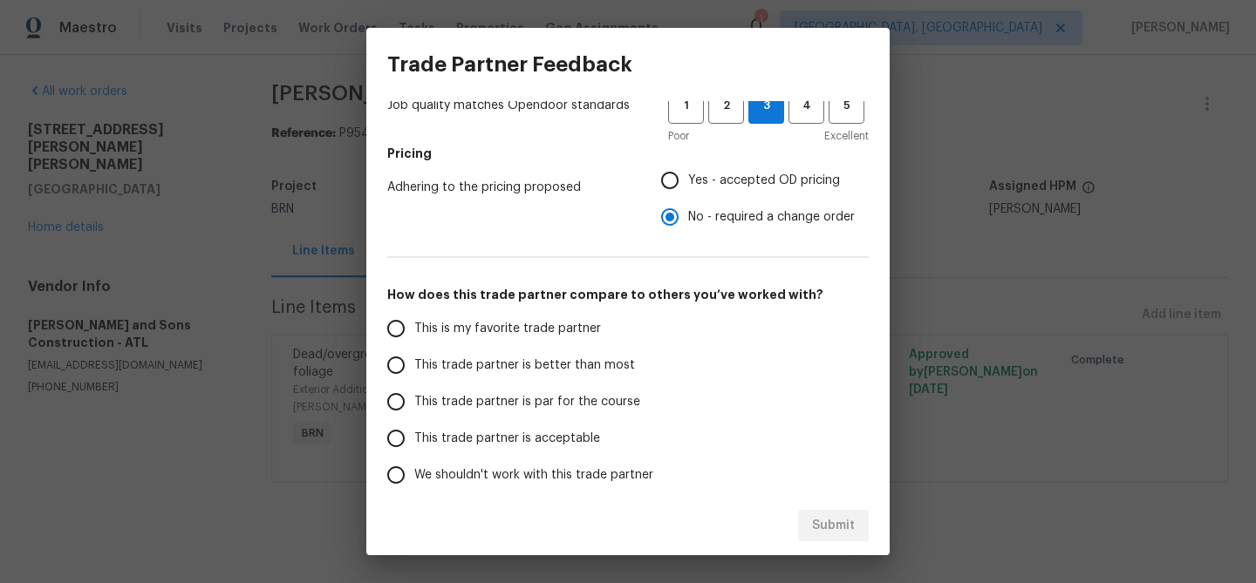
click at [119, 296] on div "Trade Partner Feedback How would you rate this Trade Partner on a scale of 1-5?…" at bounding box center [628, 291] width 1256 height 583
click at [409, 358] on input "This trade partner is better than most" at bounding box center [396, 365] width 37 height 37
radio input "false"
click at [548, 337] on label "This is my favorite trade partner" at bounding box center [516, 328] width 276 height 37
click at [414, 337] on input "This is my favorite trade partner" at bounding box center [396, 328] width 37 height 37
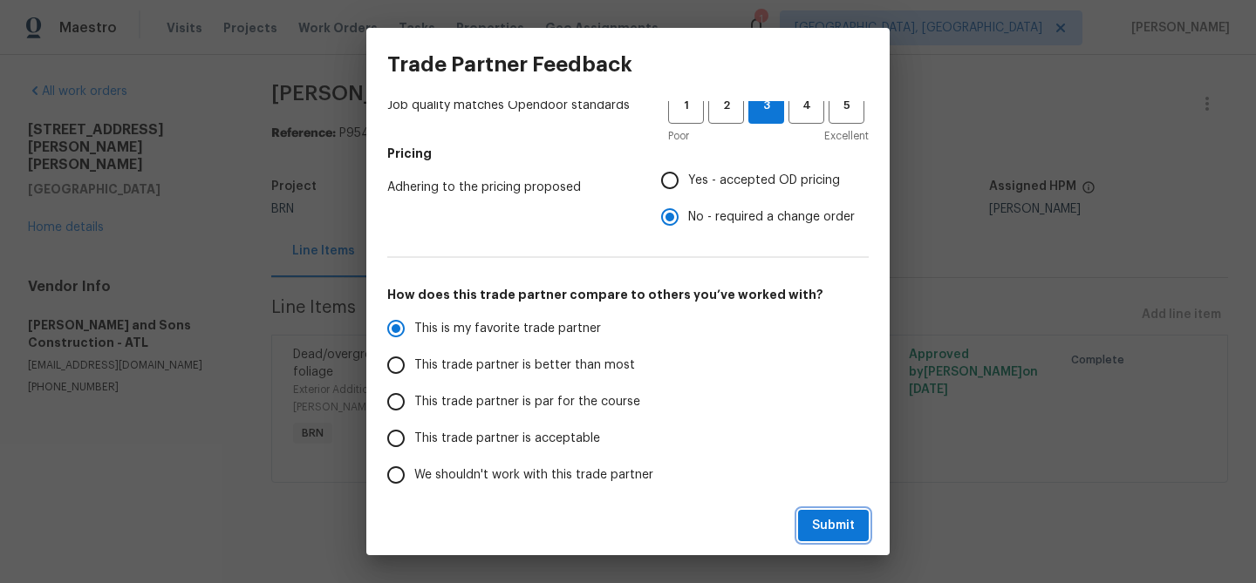
click at [810, 523] on button "Submit" at bounding box center [833, 526] width 71 height 32
radio input "true"
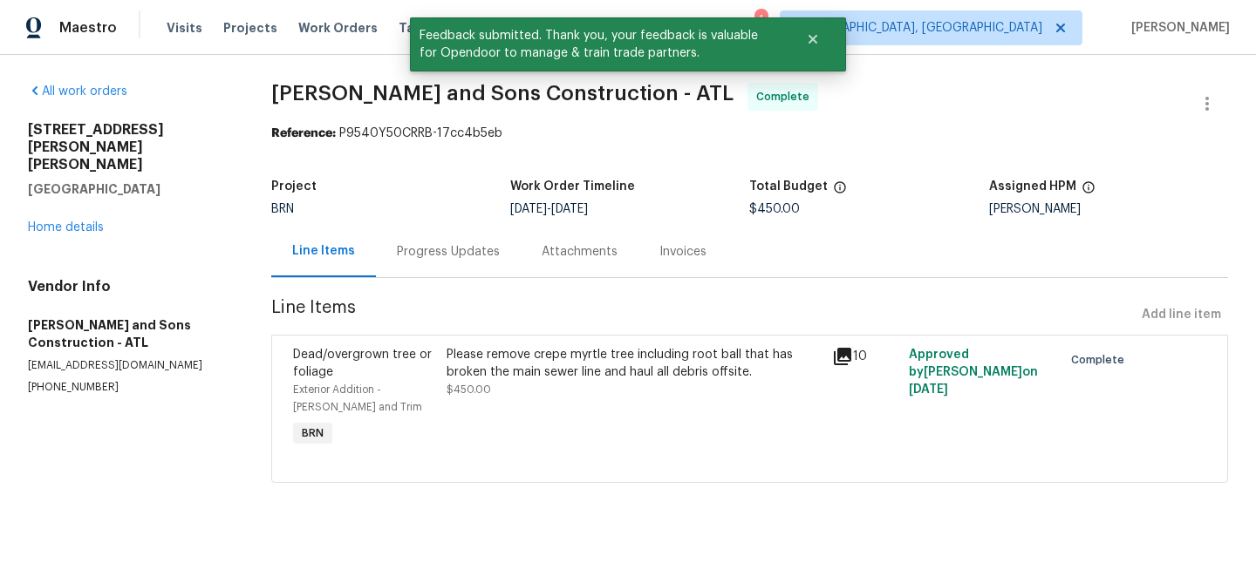
click at [370, 267] on div "Line Items" at bounding box center [323, 251] width 105 height 51
click at [446, 252] on div "Progress Updates" at bounding box center [448, 251] width 103 height 17
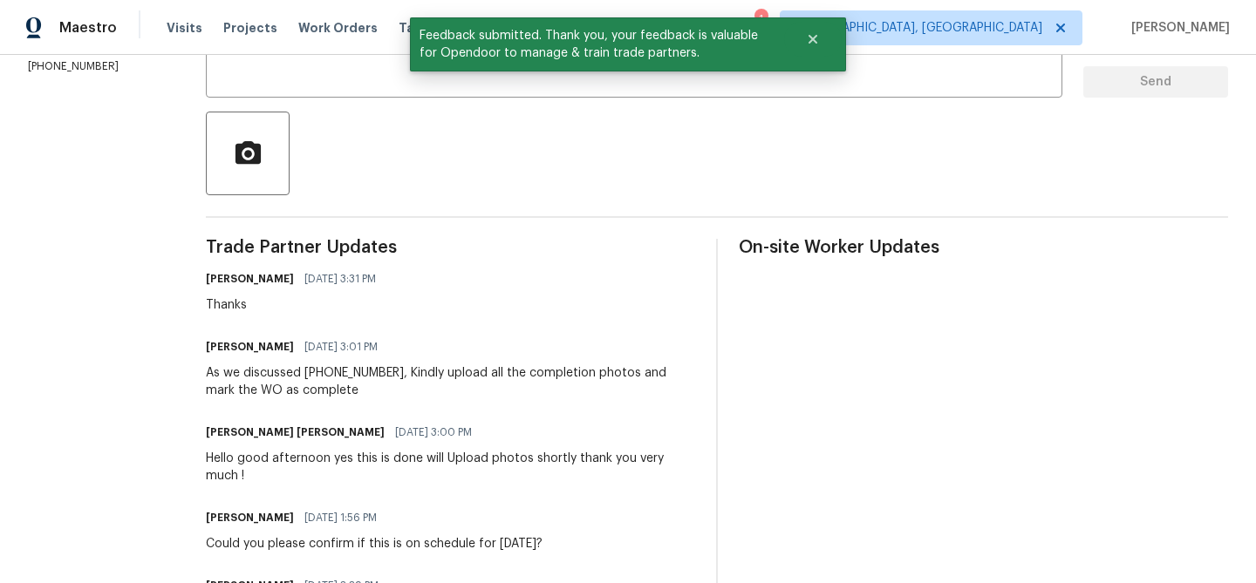
scroll to position [215, 0]
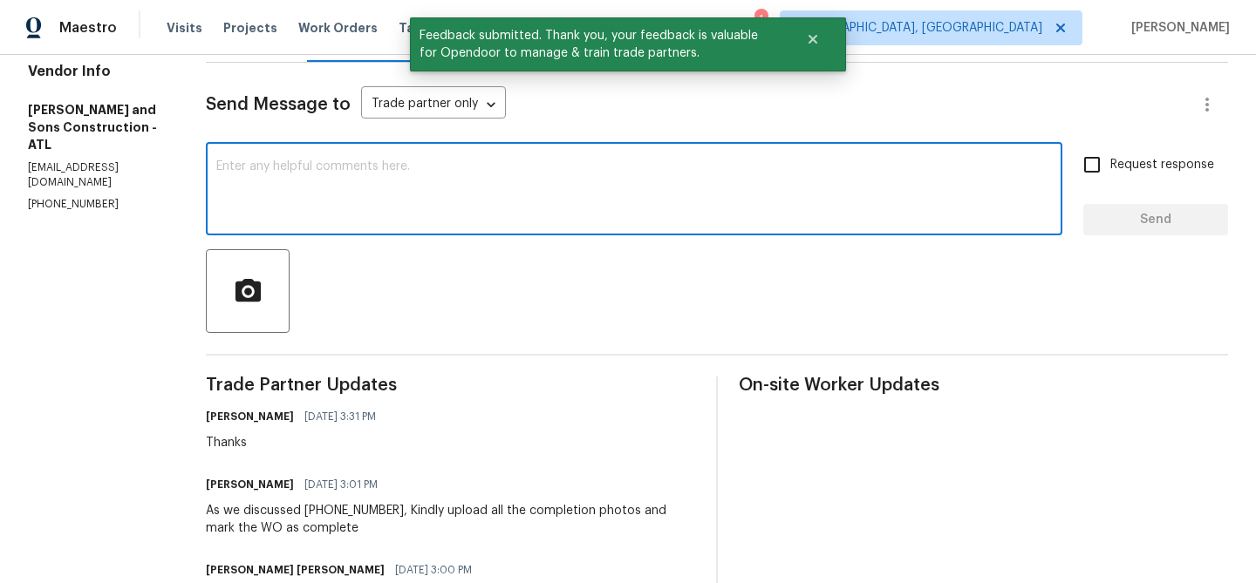
click at [436, 179] on textarea at bounding box center [633, 190] width 835 height 61
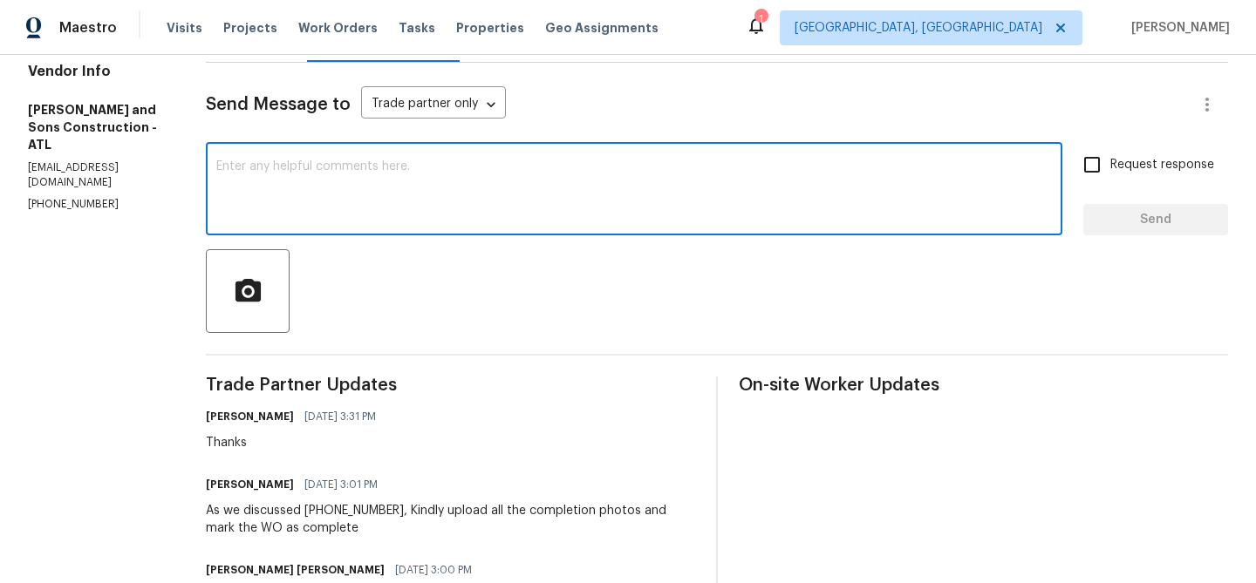
paste textarea "WO is approved, Please upload the invoice under the invoice section.Thanks"
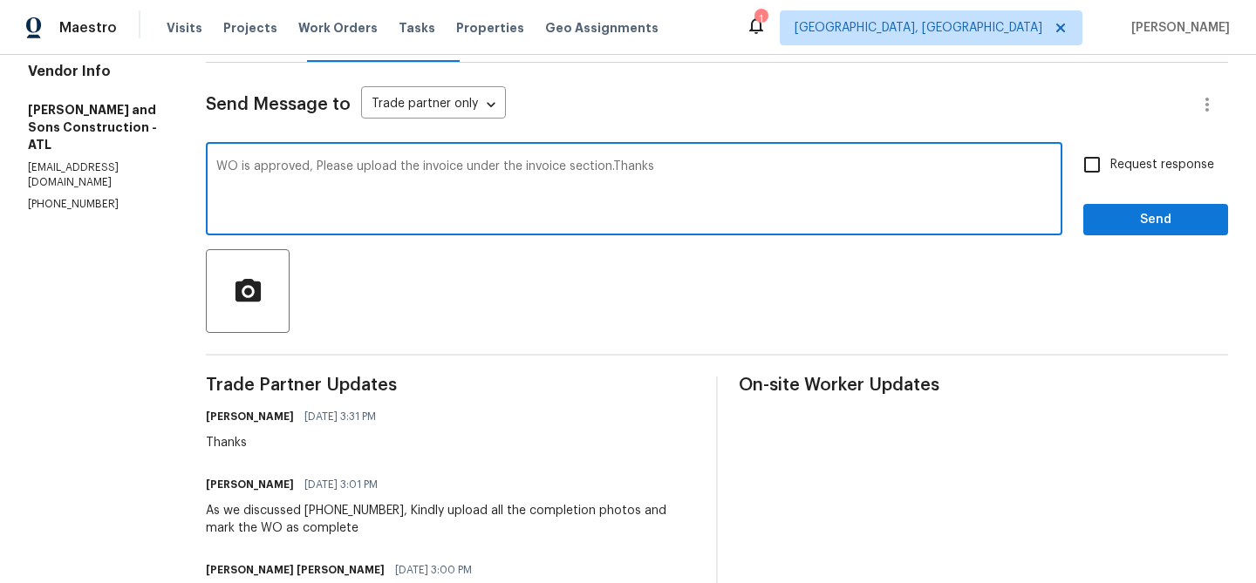
type textarea "WO is approved, Please upload the invoice under the invoice section.Thanks"
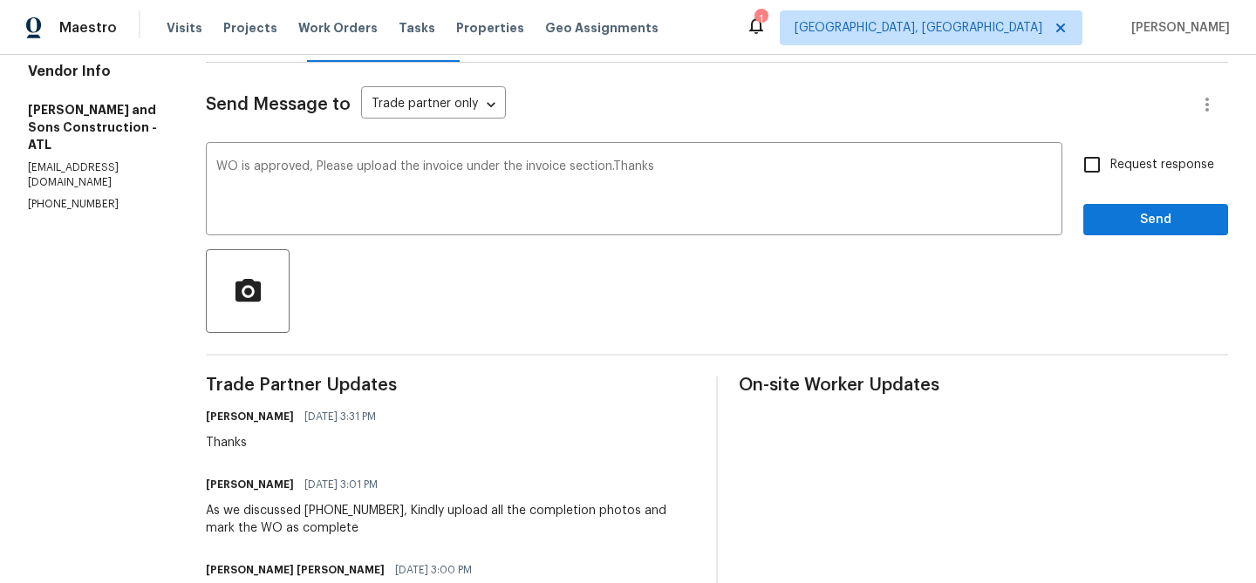
click at [1150, 181] on label "Request response" at bounding box center [1143, 164] width 140 height 37
click at [1110, 181] on input "Request response" at bounding box center [1091, 164] width 37 height 37
checkbox input "true"
click at [1120, 228] on span "Send" at bounding box center [1155, 220] width 117 height 22
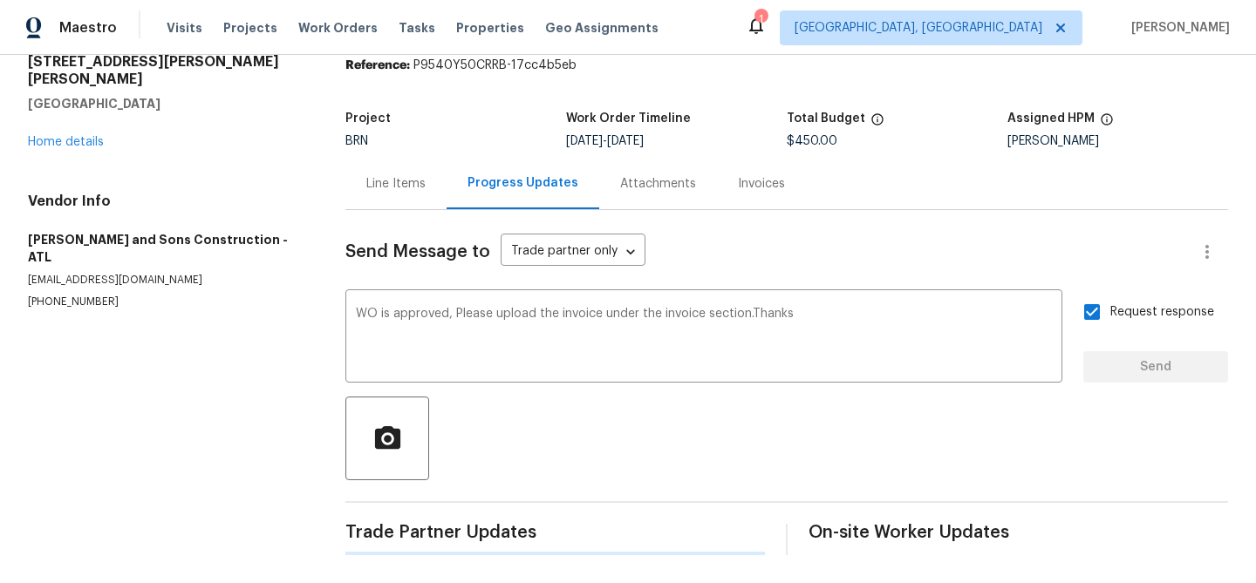
scroll to position [0, 0]
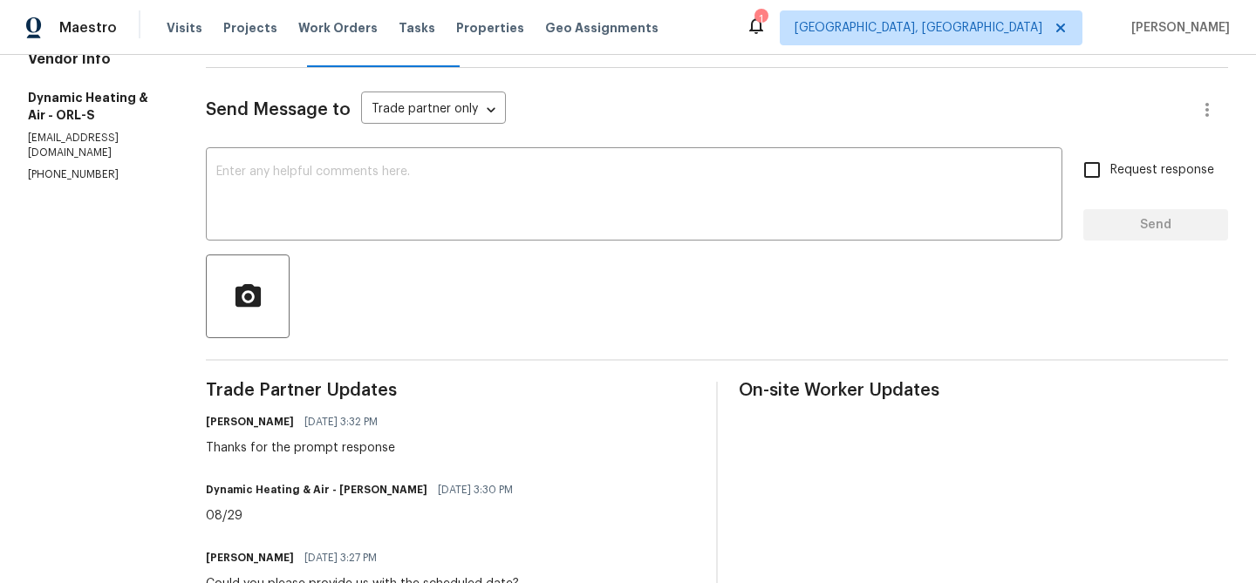
scroll to position [214, 0]
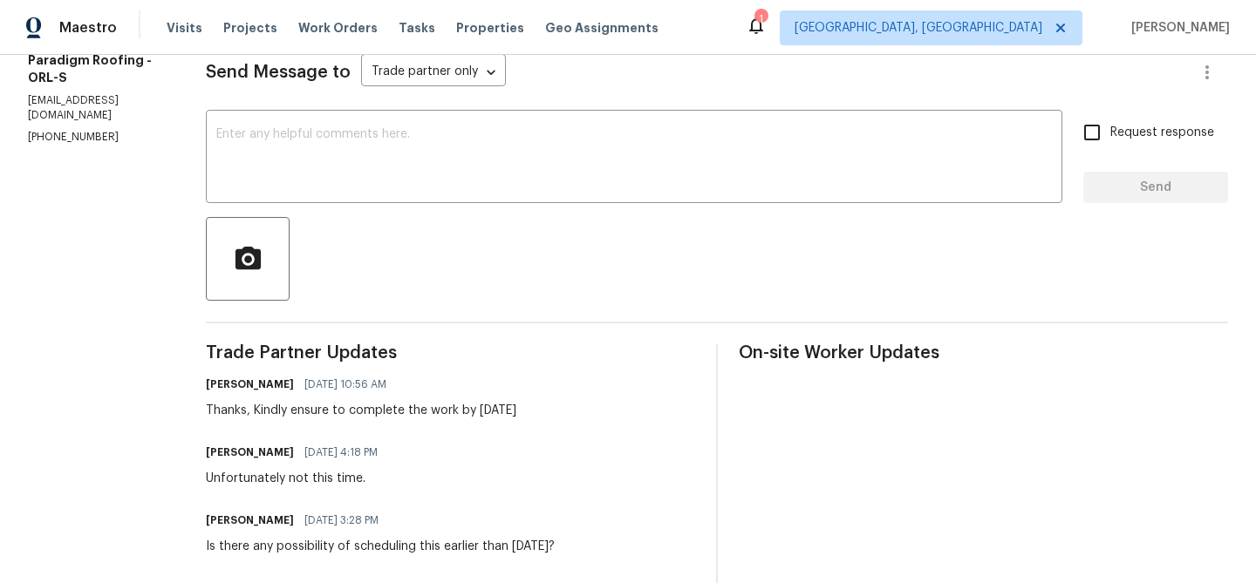
scroll to position [265, 0]
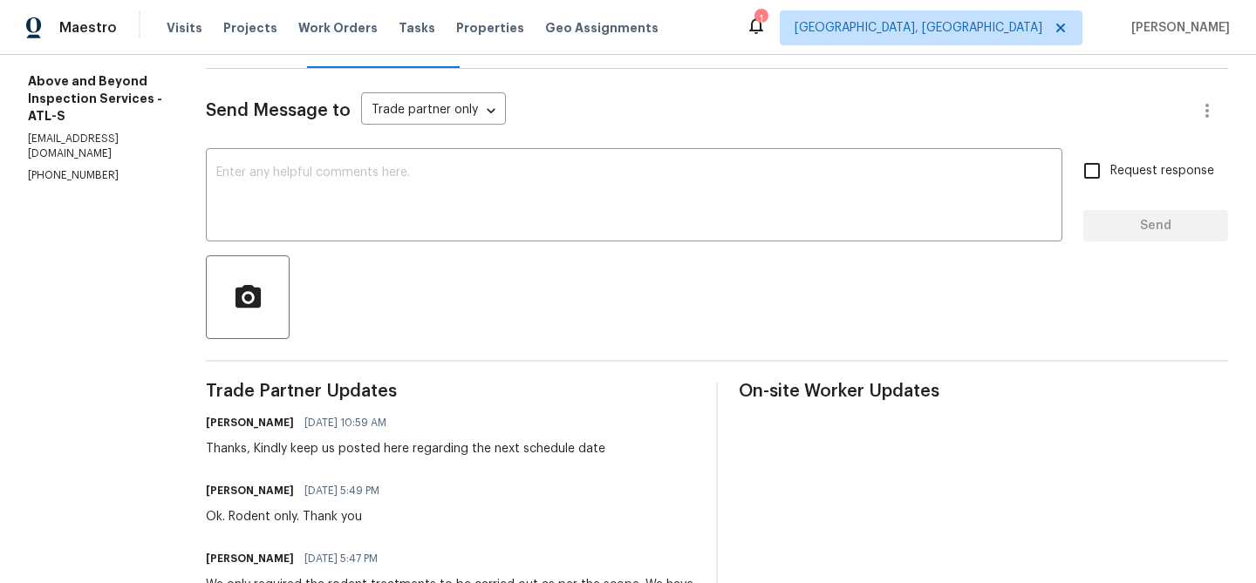
scroll to position [213, 0]
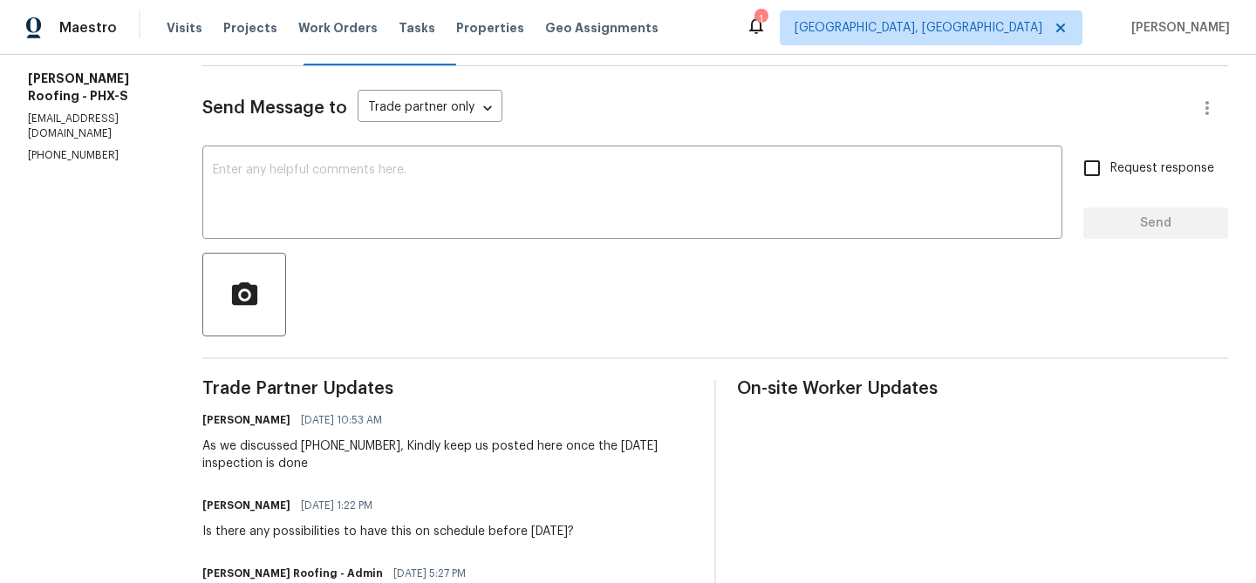
scroll to position [76, 0]
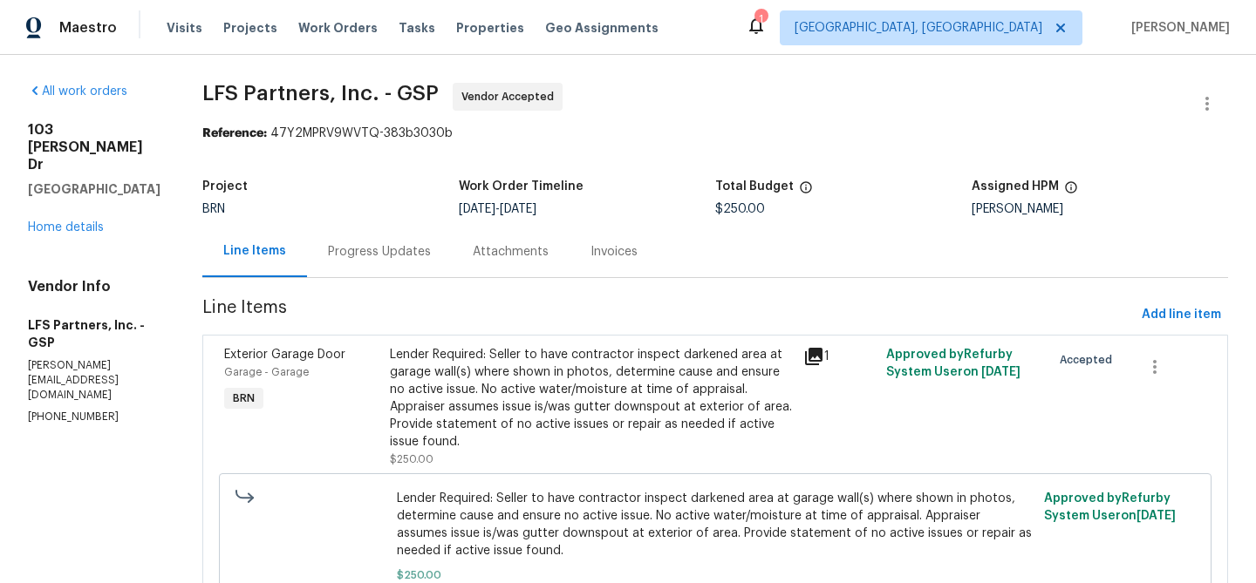
click at [363, 246] on div "Progress Updates" at bounding box center [379, 251] width 103 height 17
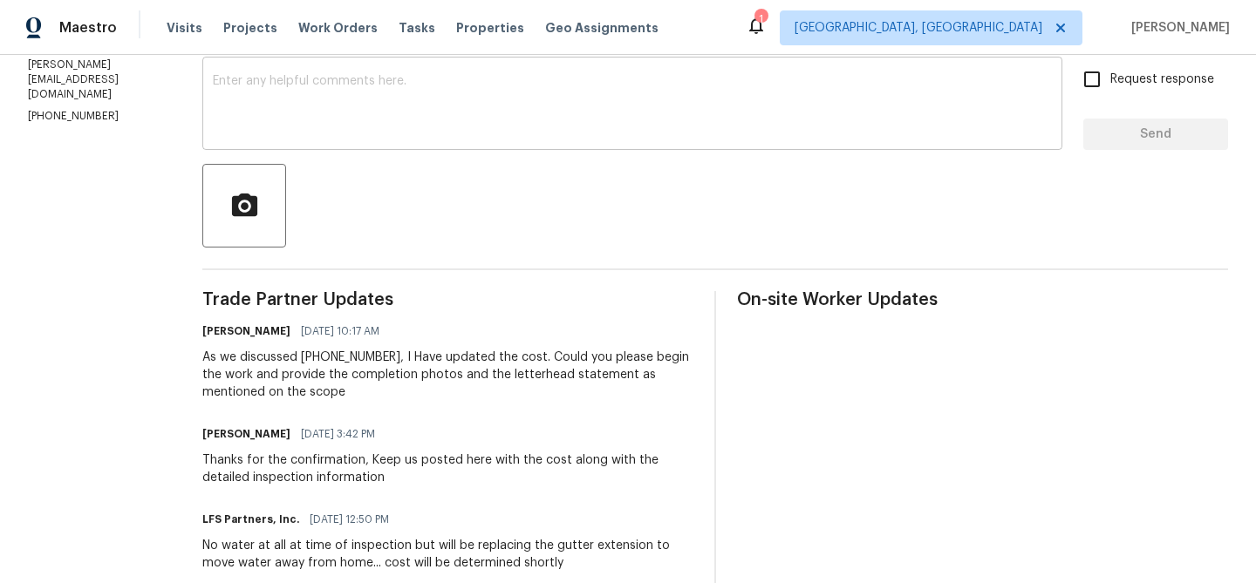
scroll to position [302, 0]
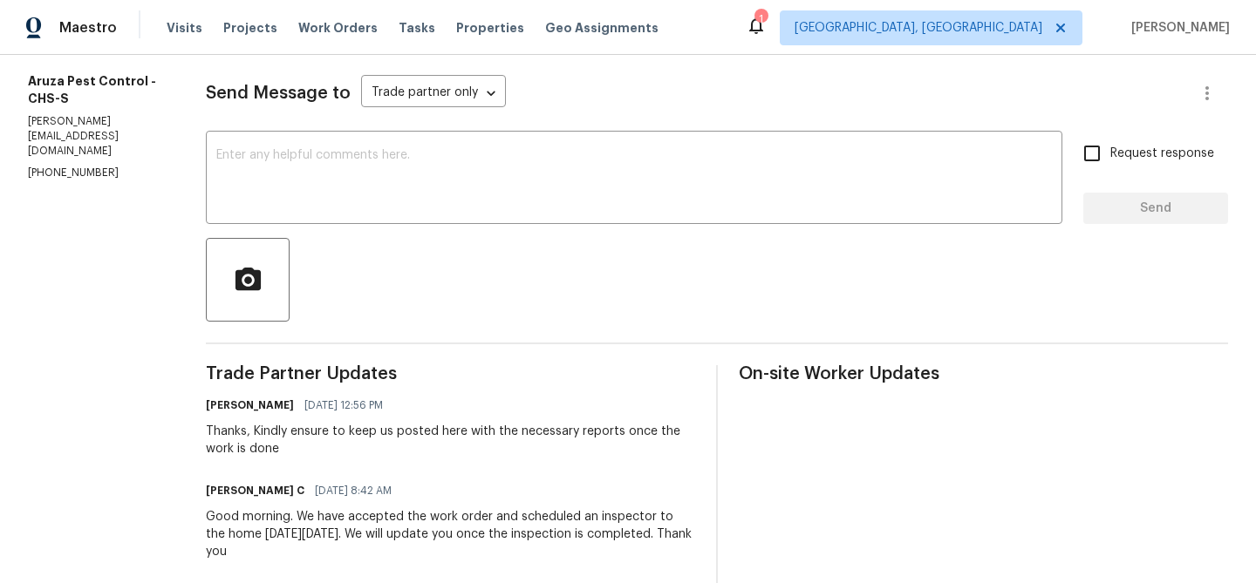
scroll to position [248, 0]
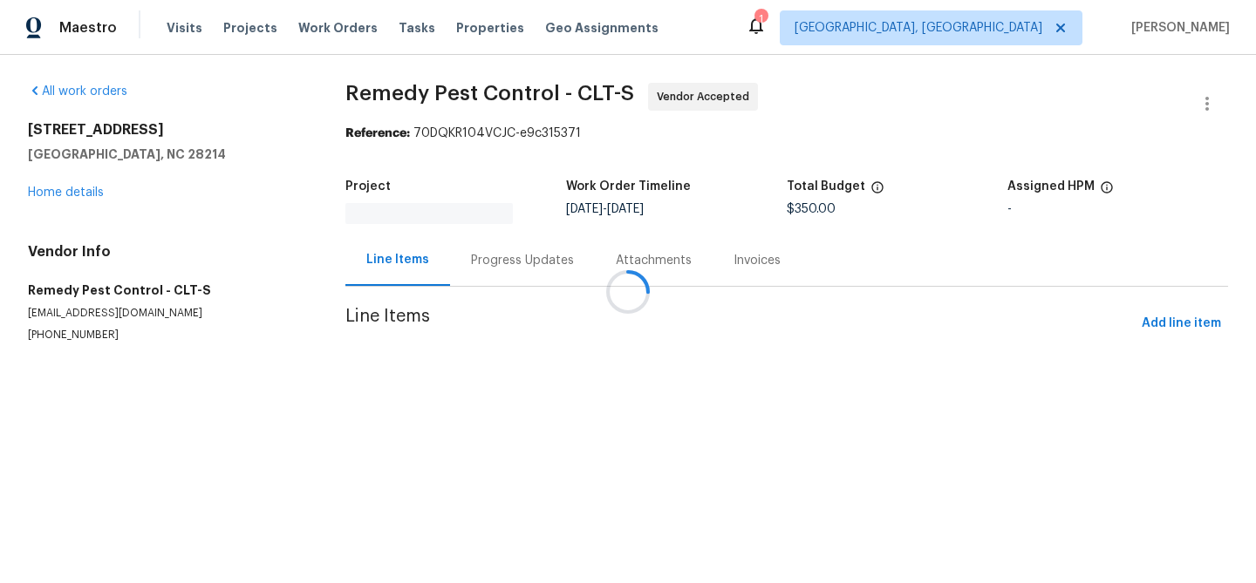
click at [466, 265] on div "Progress Updates" at bounding box center [522, 260] width 145 height 51
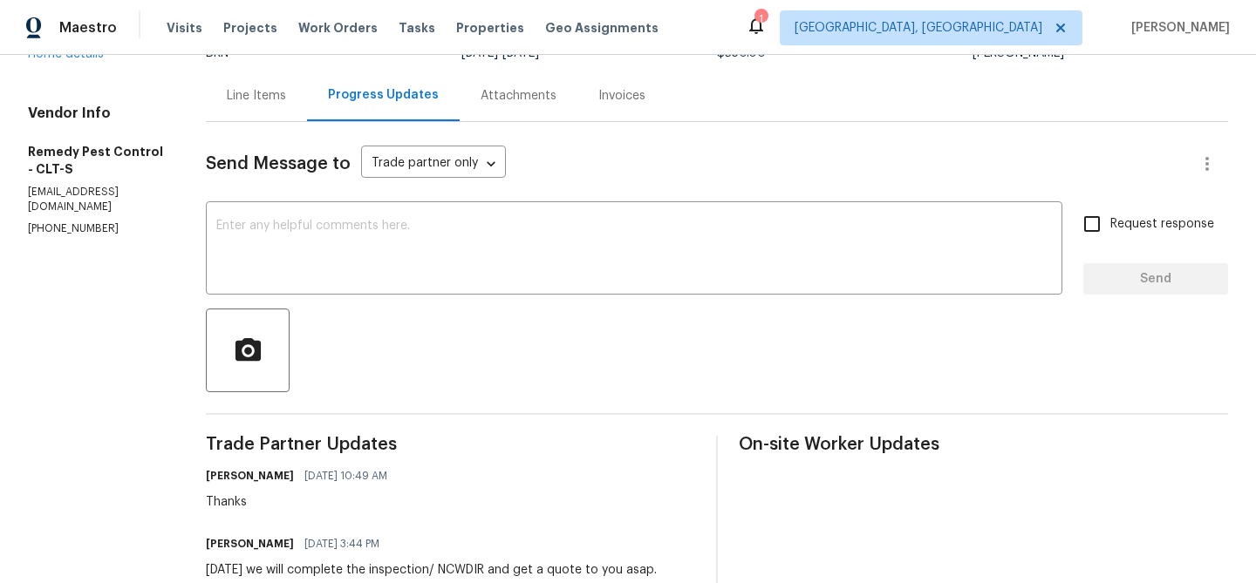
scroll to position [176, 0]
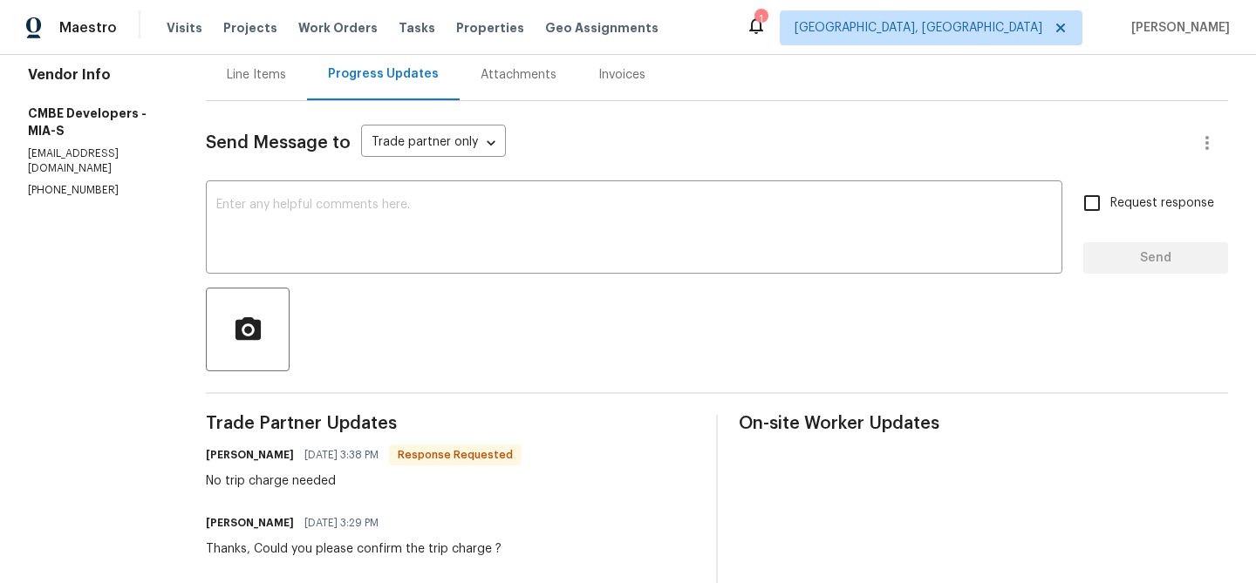
scroll to position [217, 0]
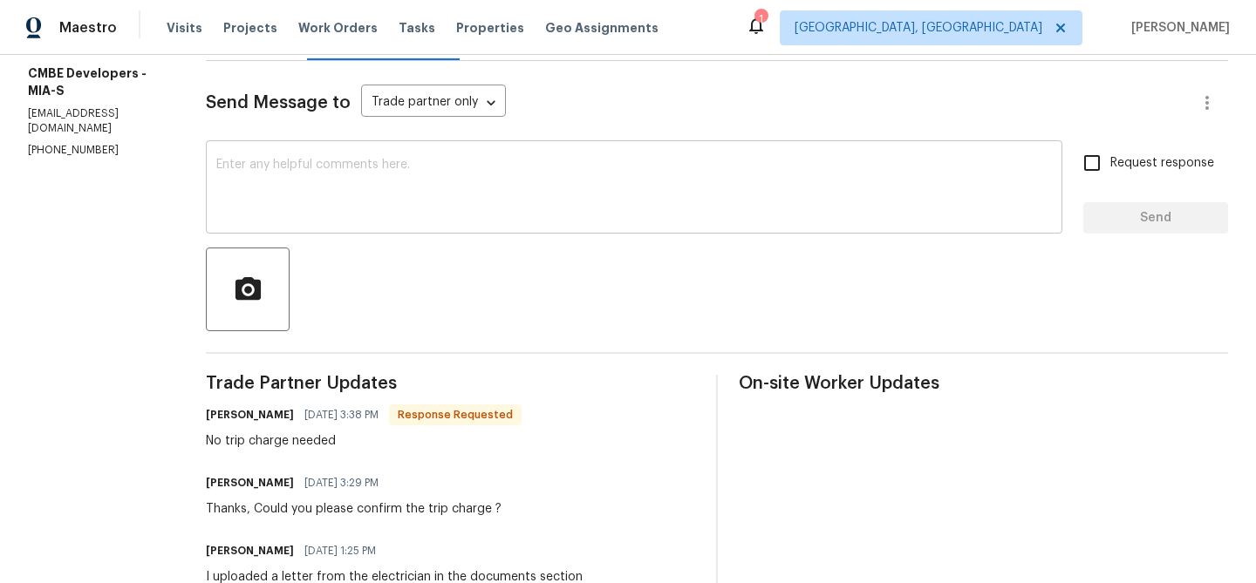
click at [338, 229] on div "x ​" at bounding box center [634, 189] width 856 height 89
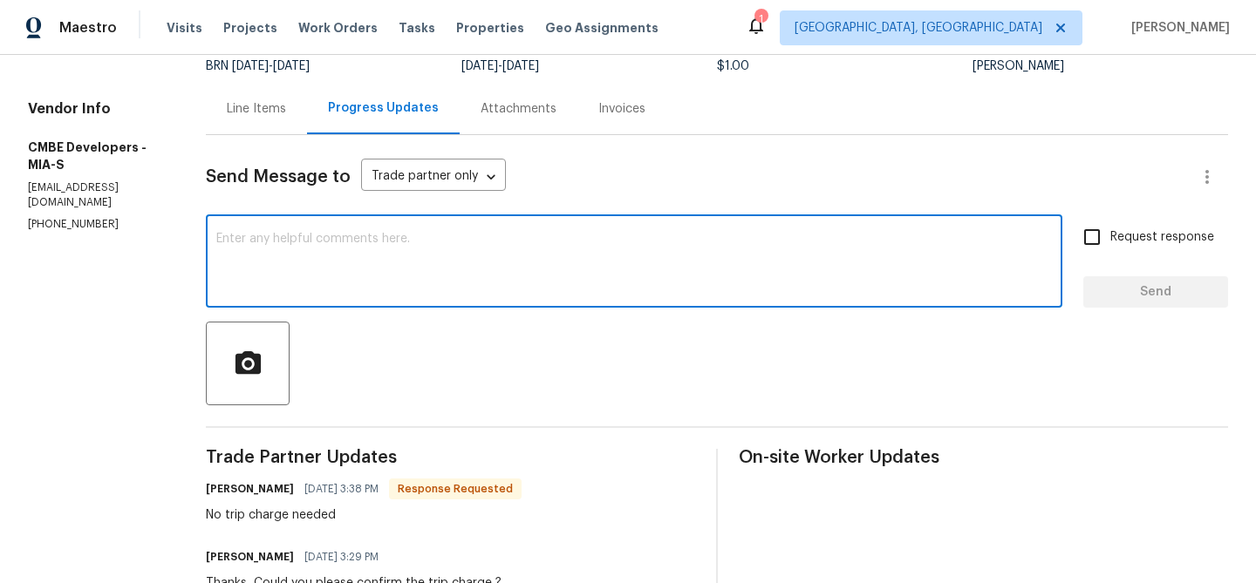
scroll to position [110, 0]
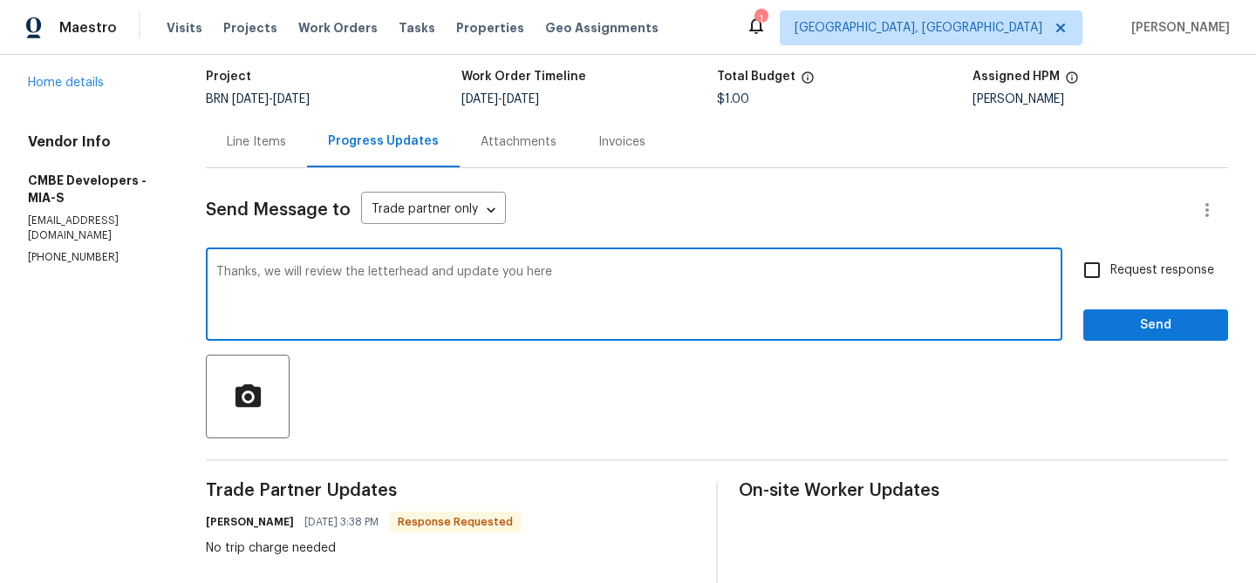
type textarea "Thanks, we will review the letterhead and update you here"
click at [1122, 267] on span "Request response" at bounding box center [1162, 271] width 104 height 18
click at [1110, 267] on input "Request response" at bounding box center [1091, 270] width 37 height 37
checkbox input "true"
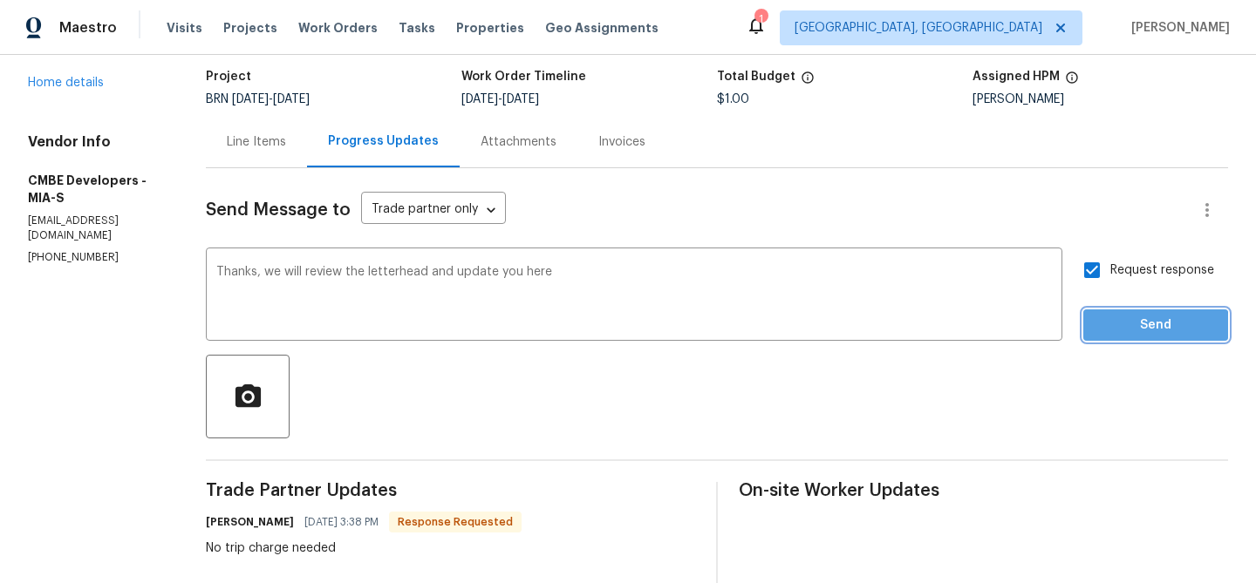
click at [1117, 328] on span "Send" at bounding box center [1155, 326] width 117 height 22
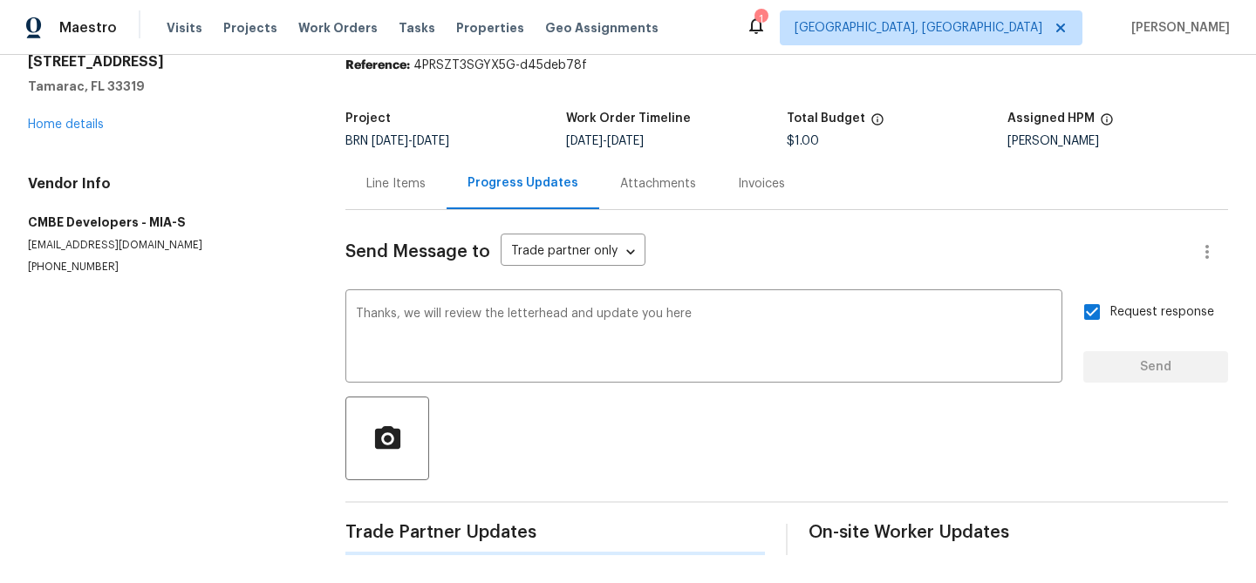
scroll to position [0, 0]
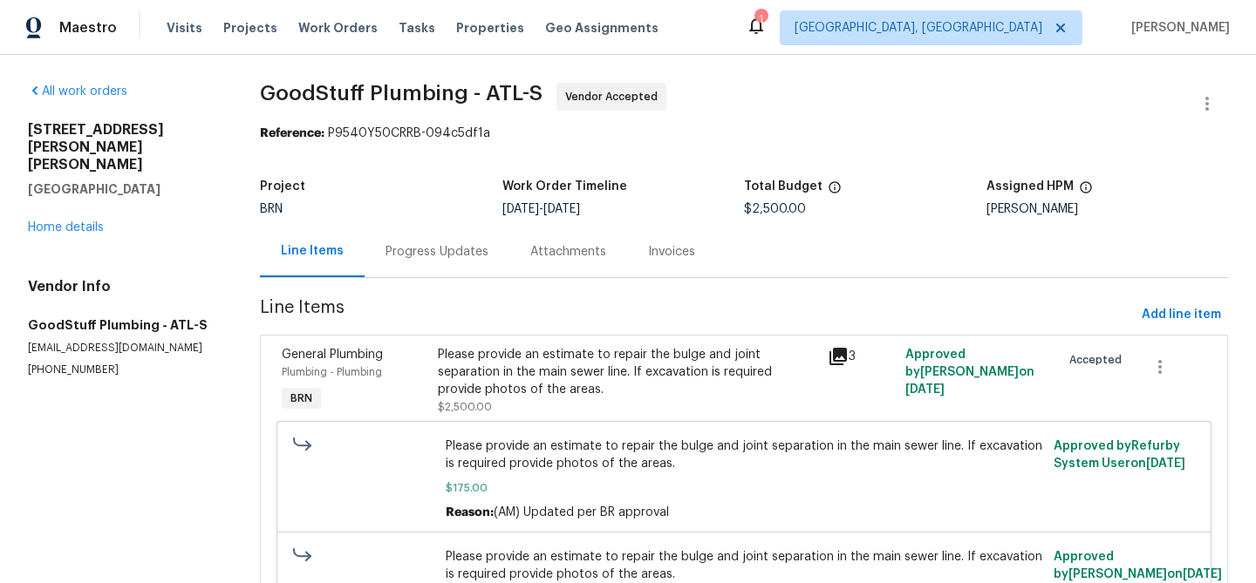
click at [459, 257] on div "Progress Updates" at bounding box center [436, 251] width 103 height 17
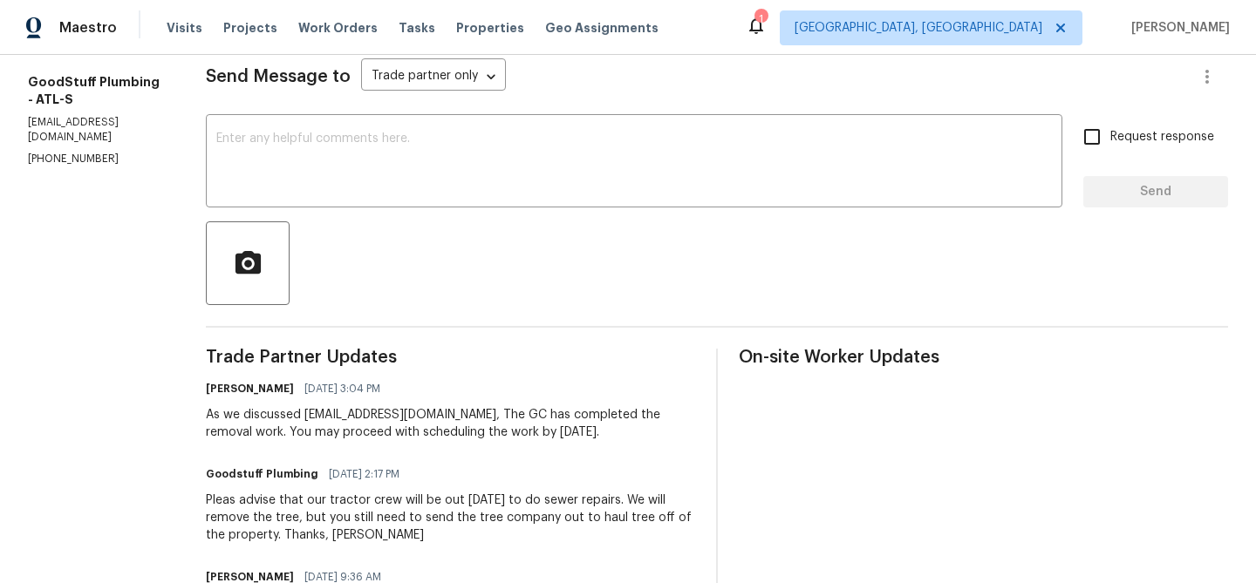
scroll to position [247, 0]
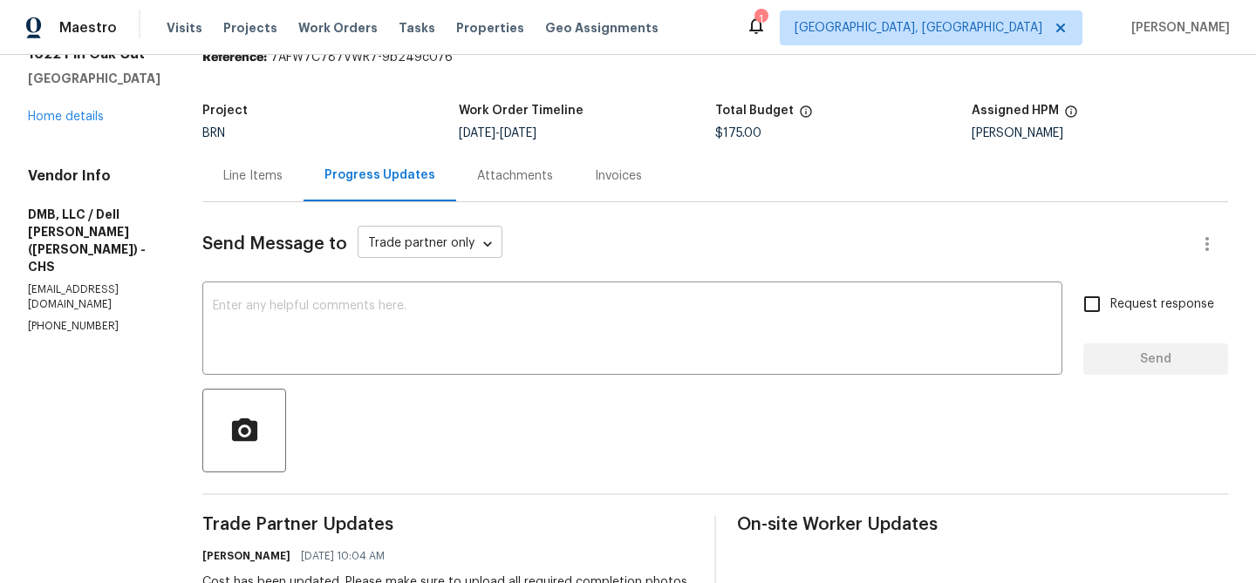
scroll to position [210, 0]
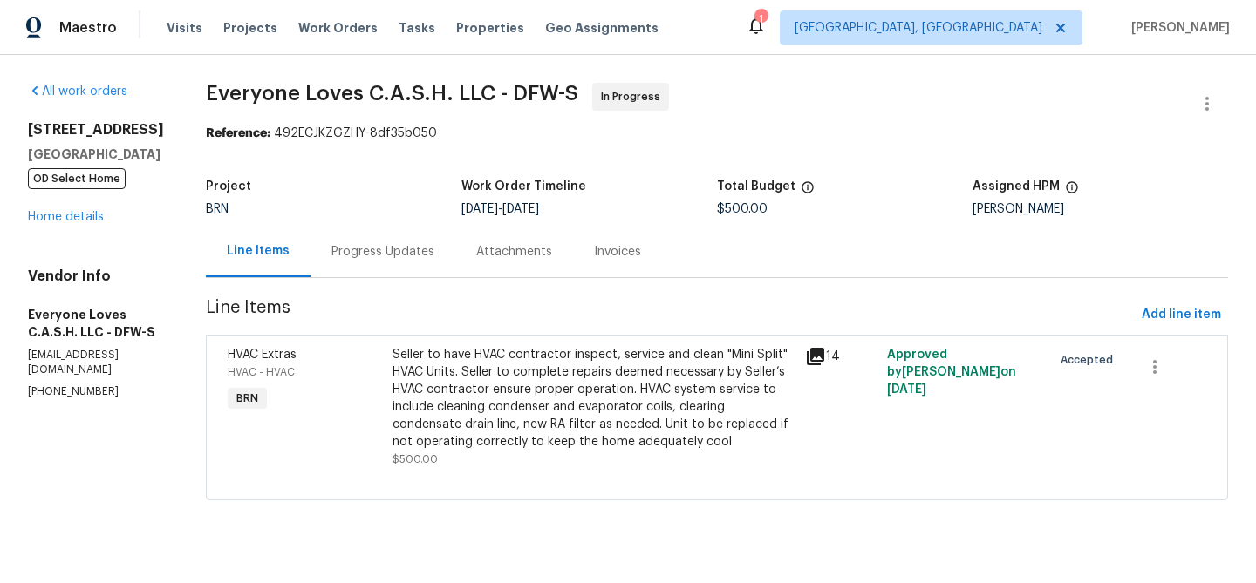
click at [455, 262] on div "Progress Updates" at bounding box center [382, 251] width 145 height 51
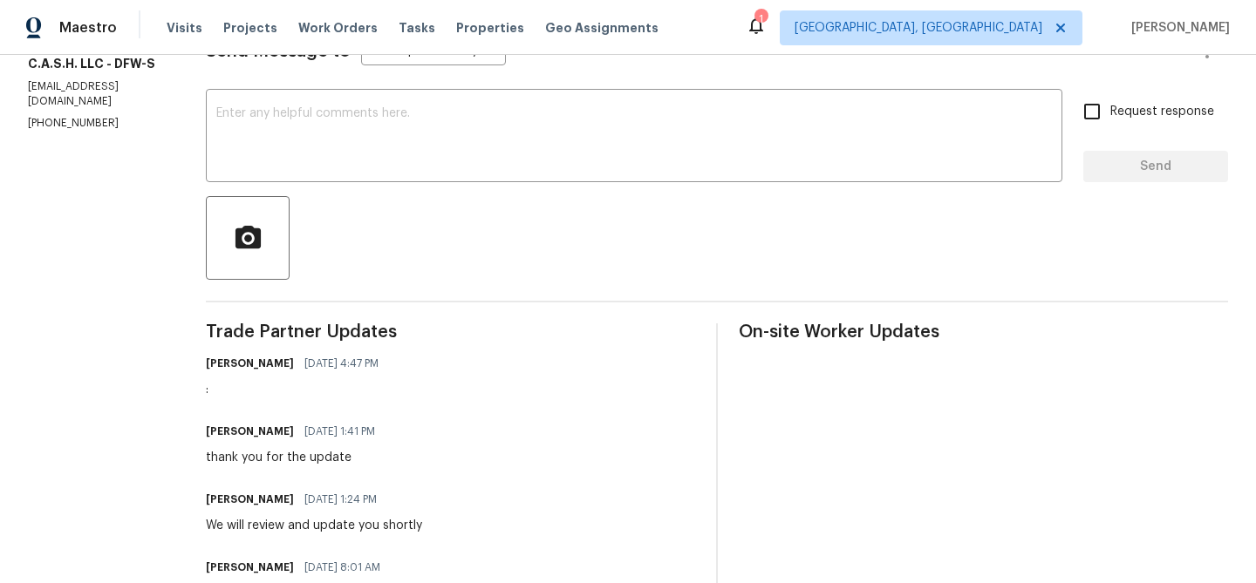
scroll to position [280, 0]
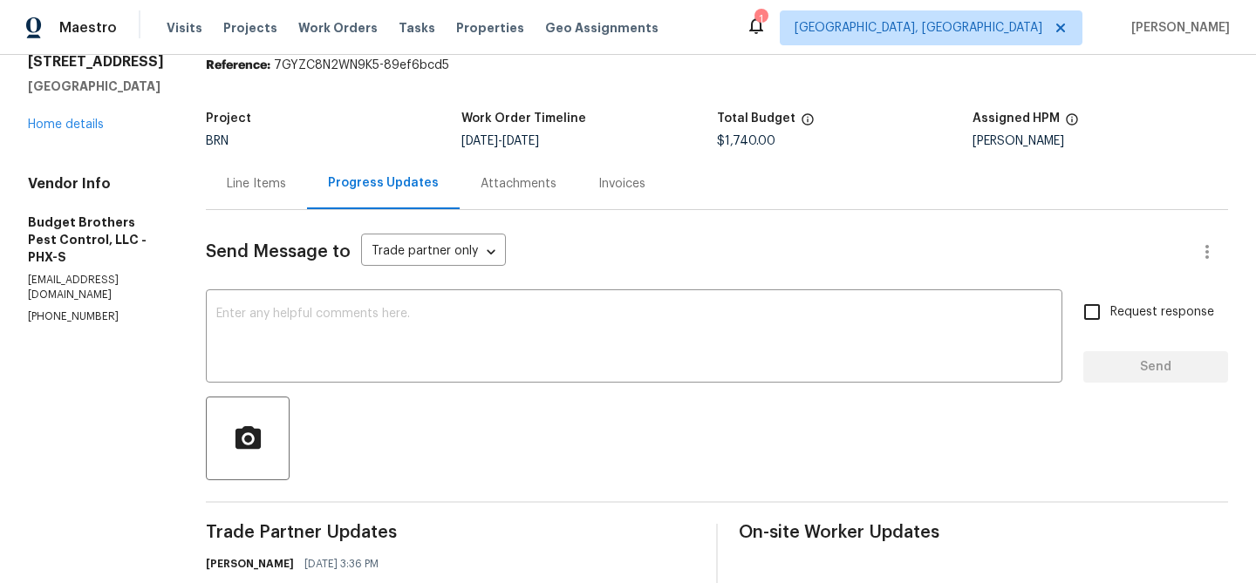
scroll to position [77, 0]
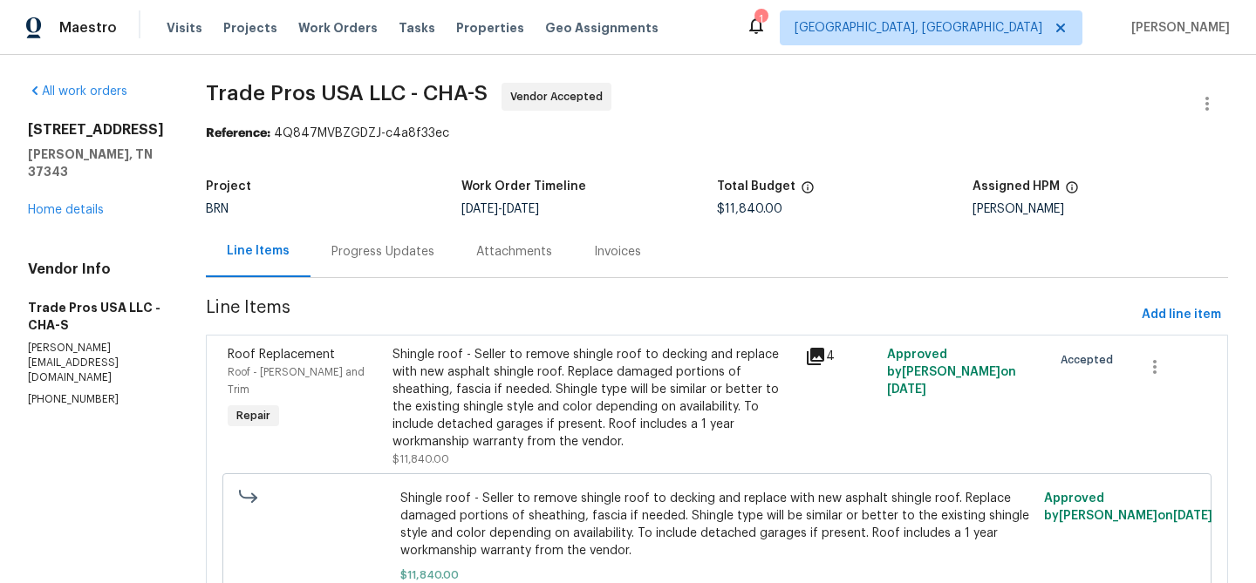
click at [405, 263] on div "Progress Updates" at bounding box center [382, 251] width 145 height 51
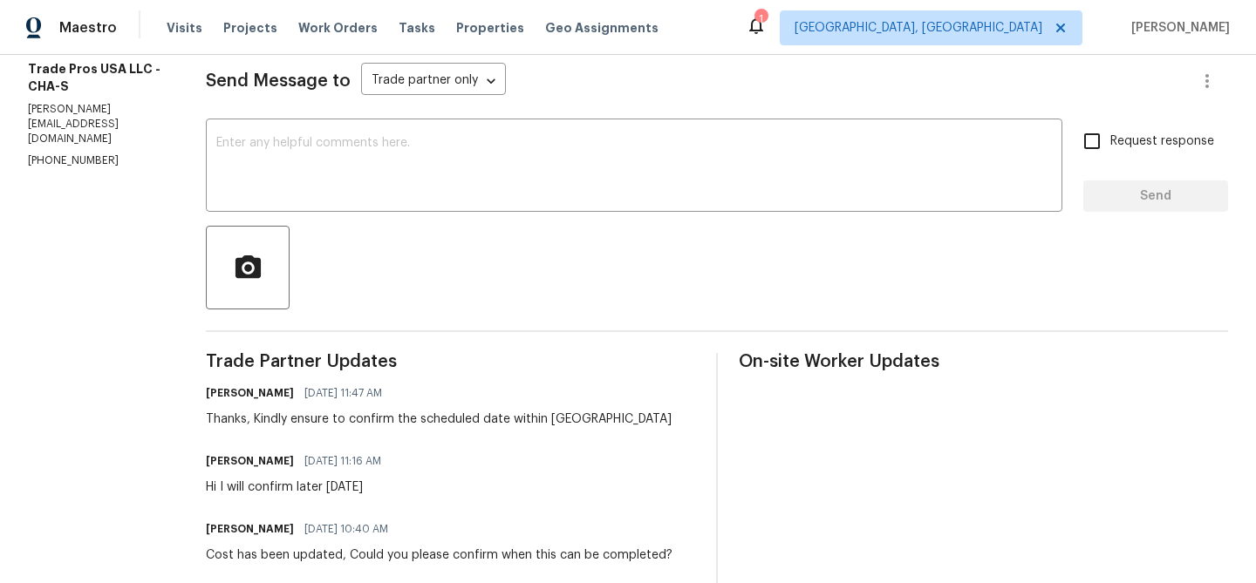
scroll to position [242, 0]
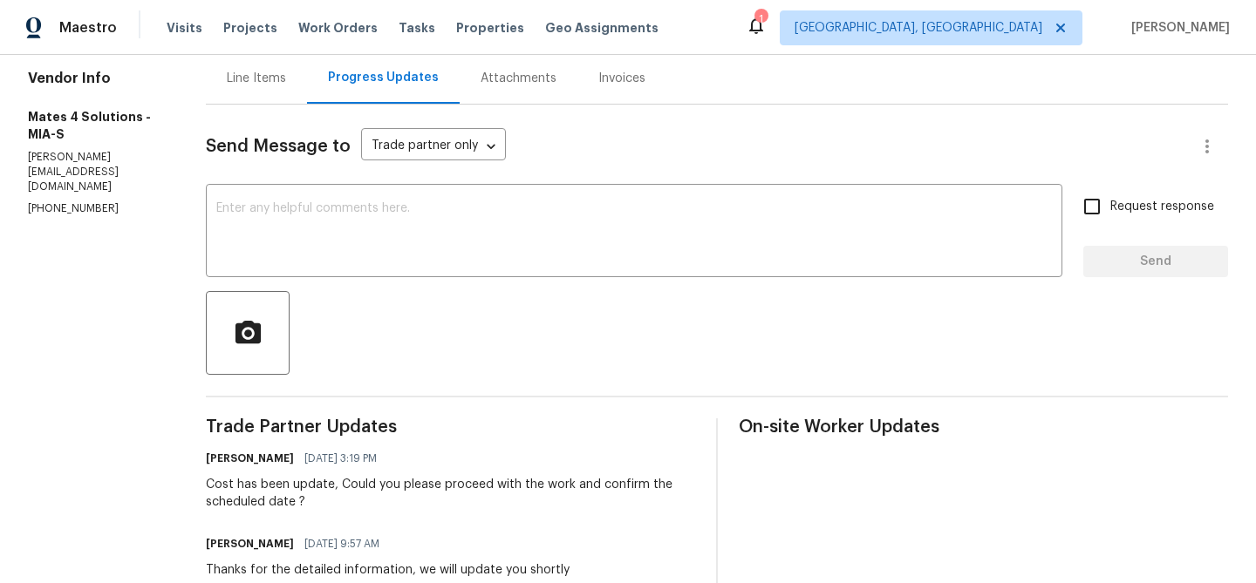
scroll to position [182, 0]
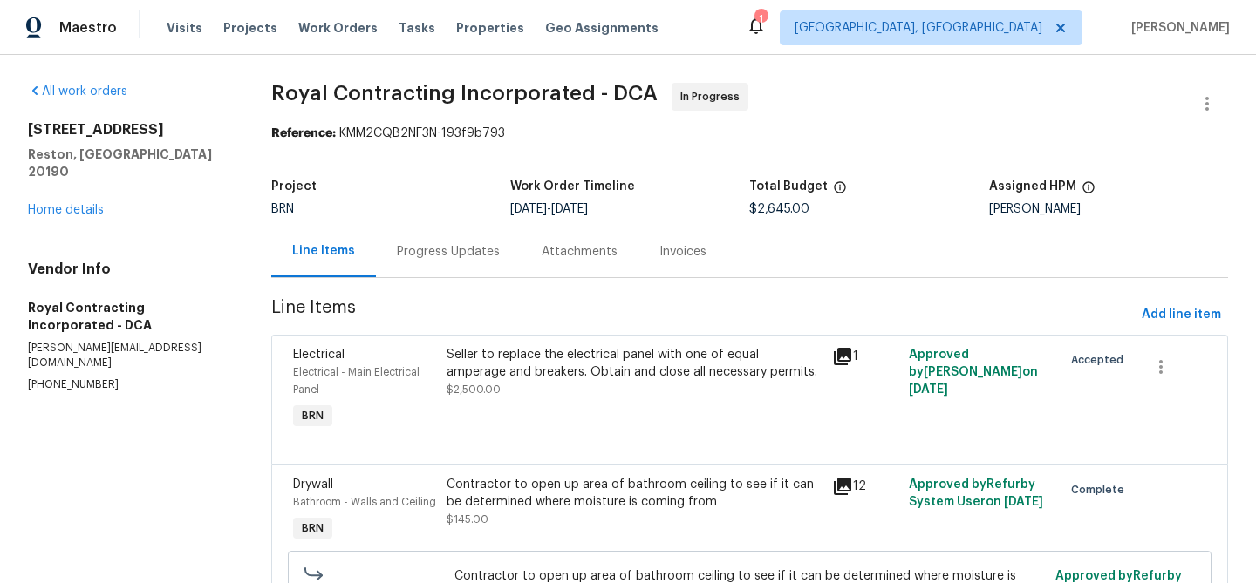
click at [435, 247] on div "Progress Updates" at bounding box center [448, 251] width 103 height 17
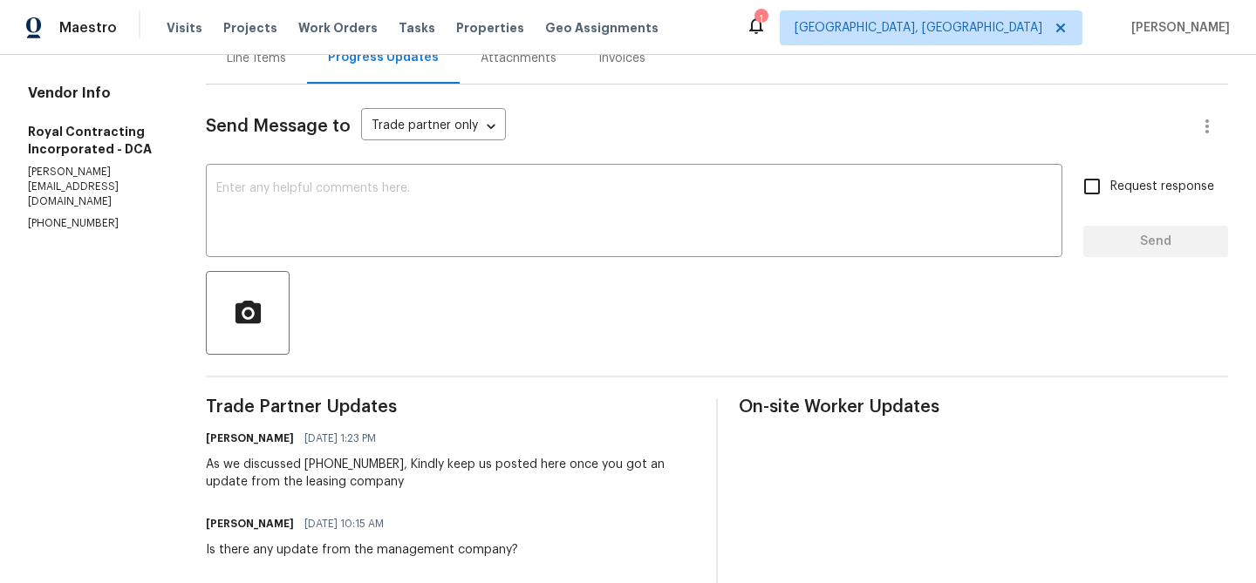
scroll to position [225, 0]
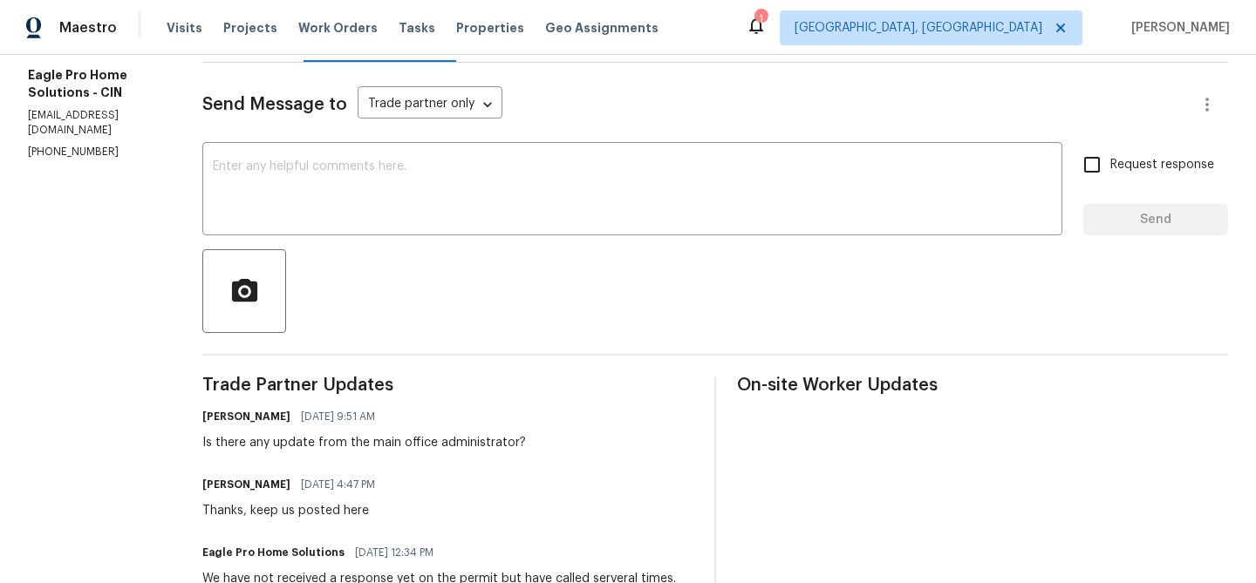
scroll to position [221, 0]
